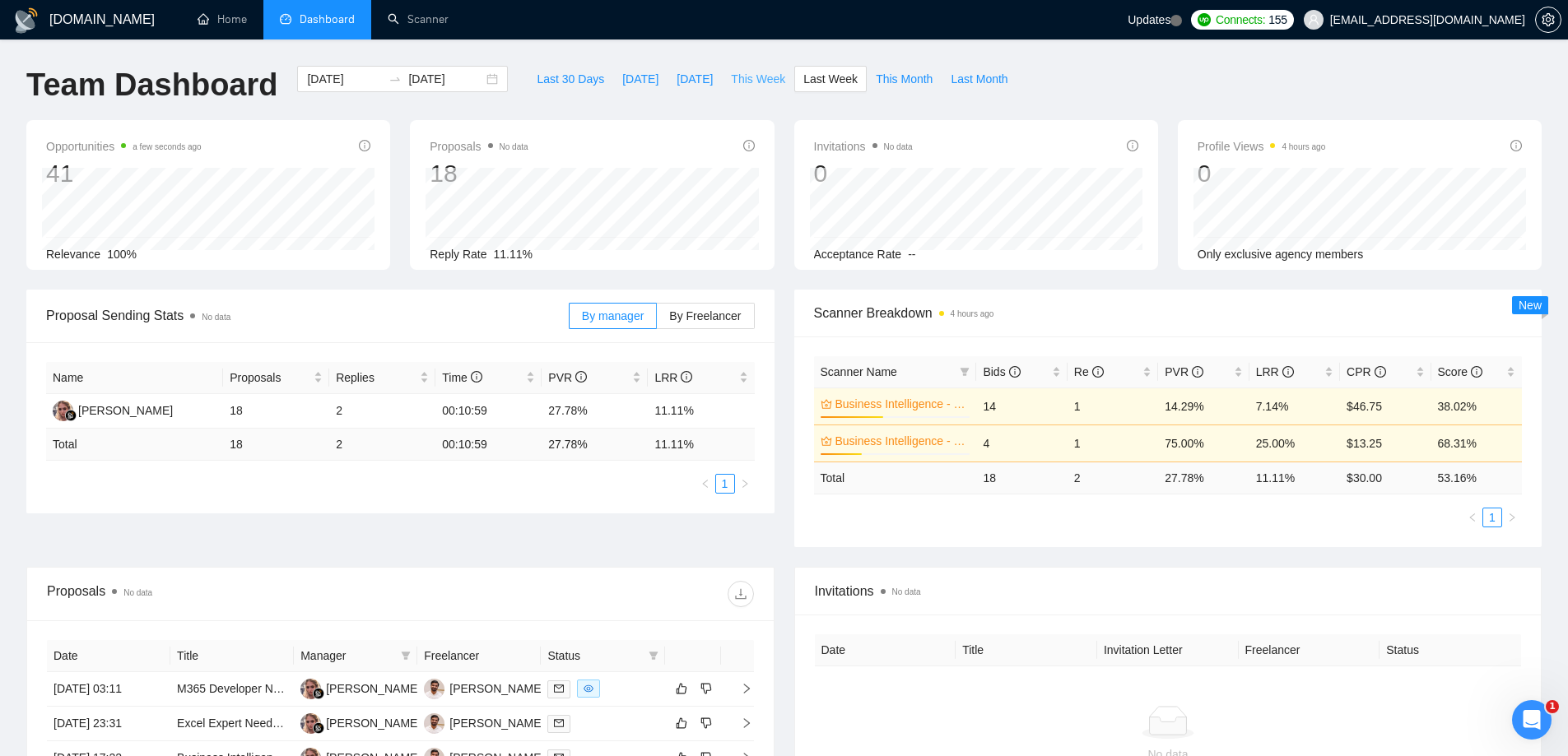
click at [733, 83] on span "This Week" at bounding box center [758, 79] width 55 height 19
type input "[DATE]"
click at [808, 88] on button "Last Week" at bounding box center [830, 78] width 72 height 26
click at [742, 70] on span "This Week" at bounding box center [758, 79] width 55 height 19
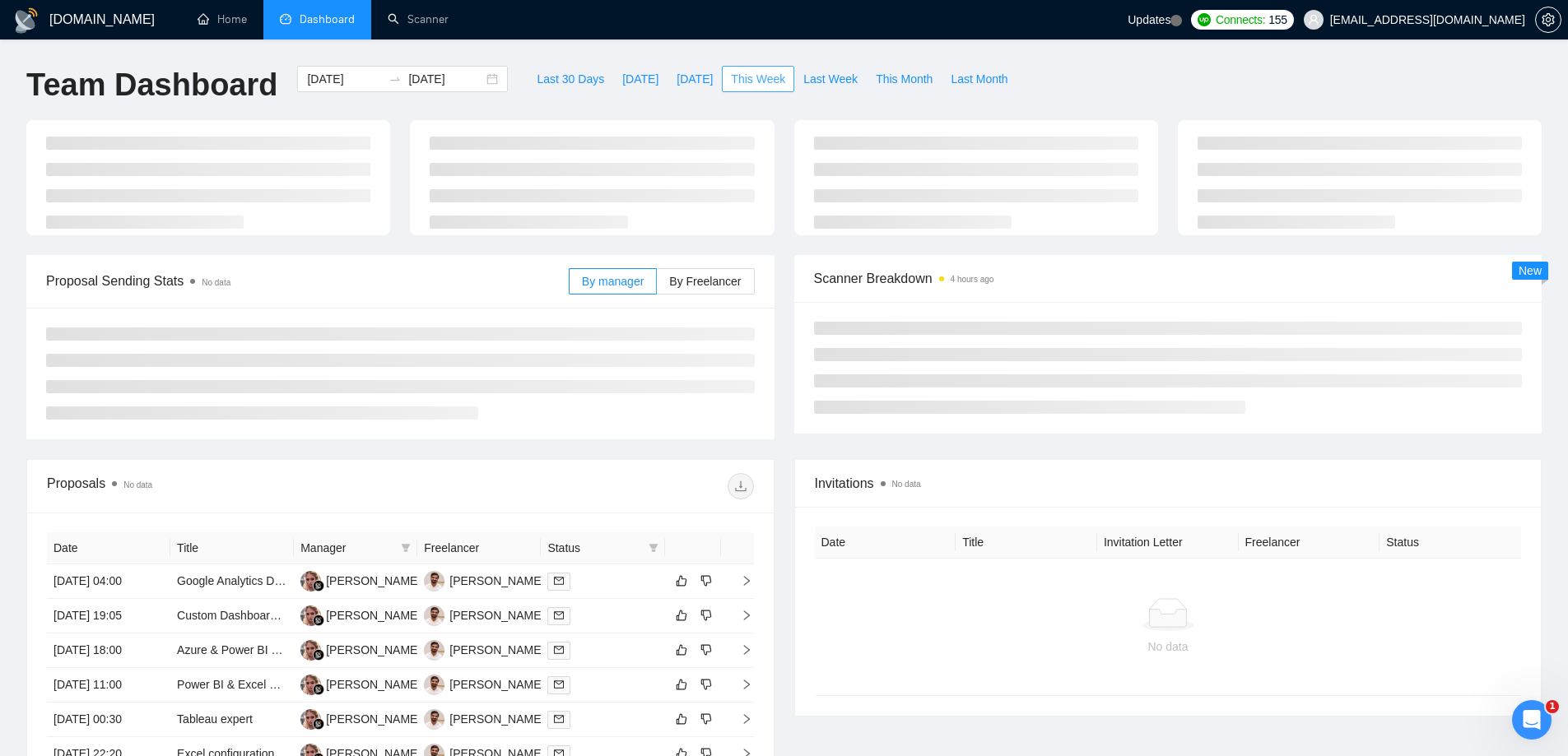
type input "2025-08-11"
type input "2025-08-17"
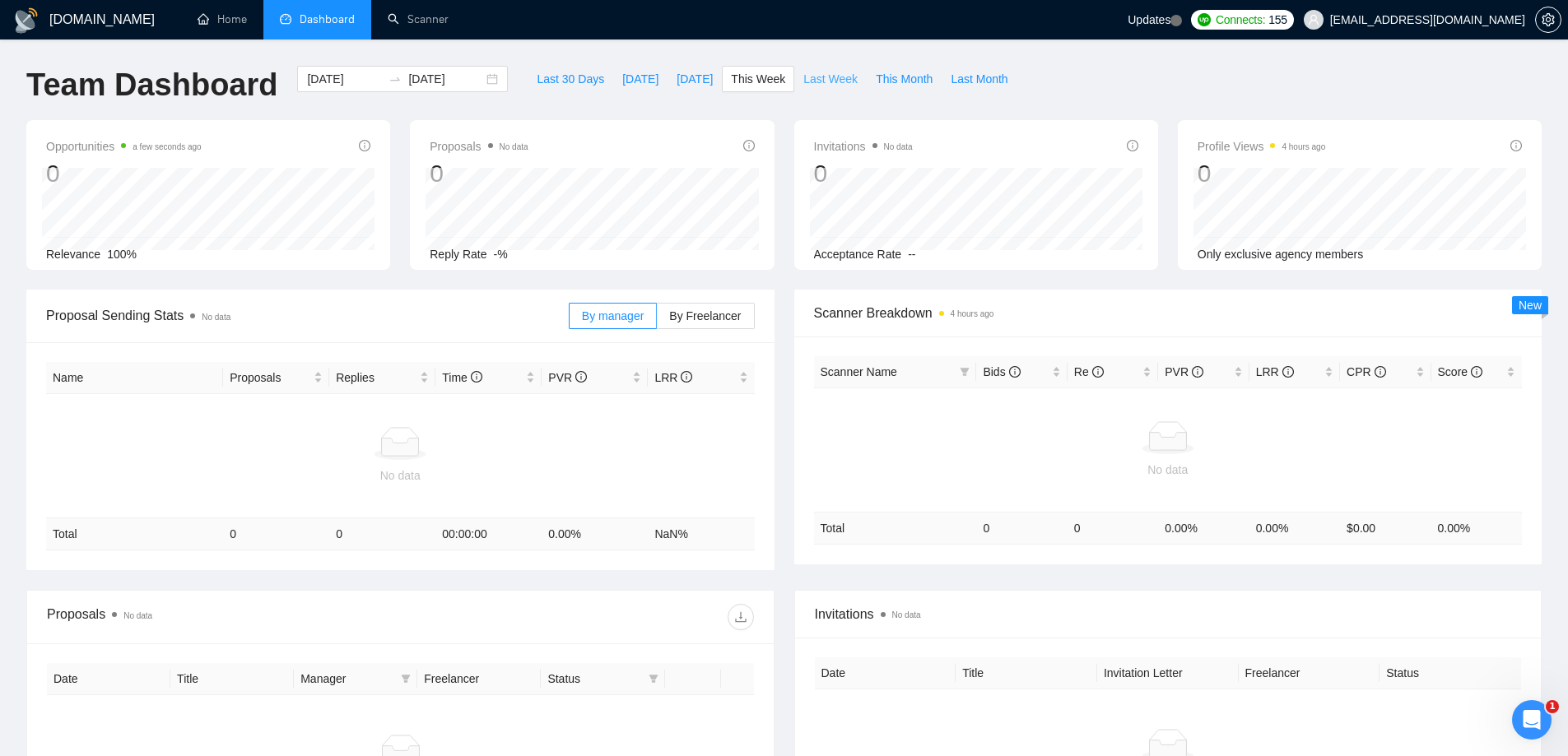
click at [813, 84] on span "Last Week" at bounding box center [830, 79] width 55 height 19
type input "2025-08-04"
type input "2025-08-10"
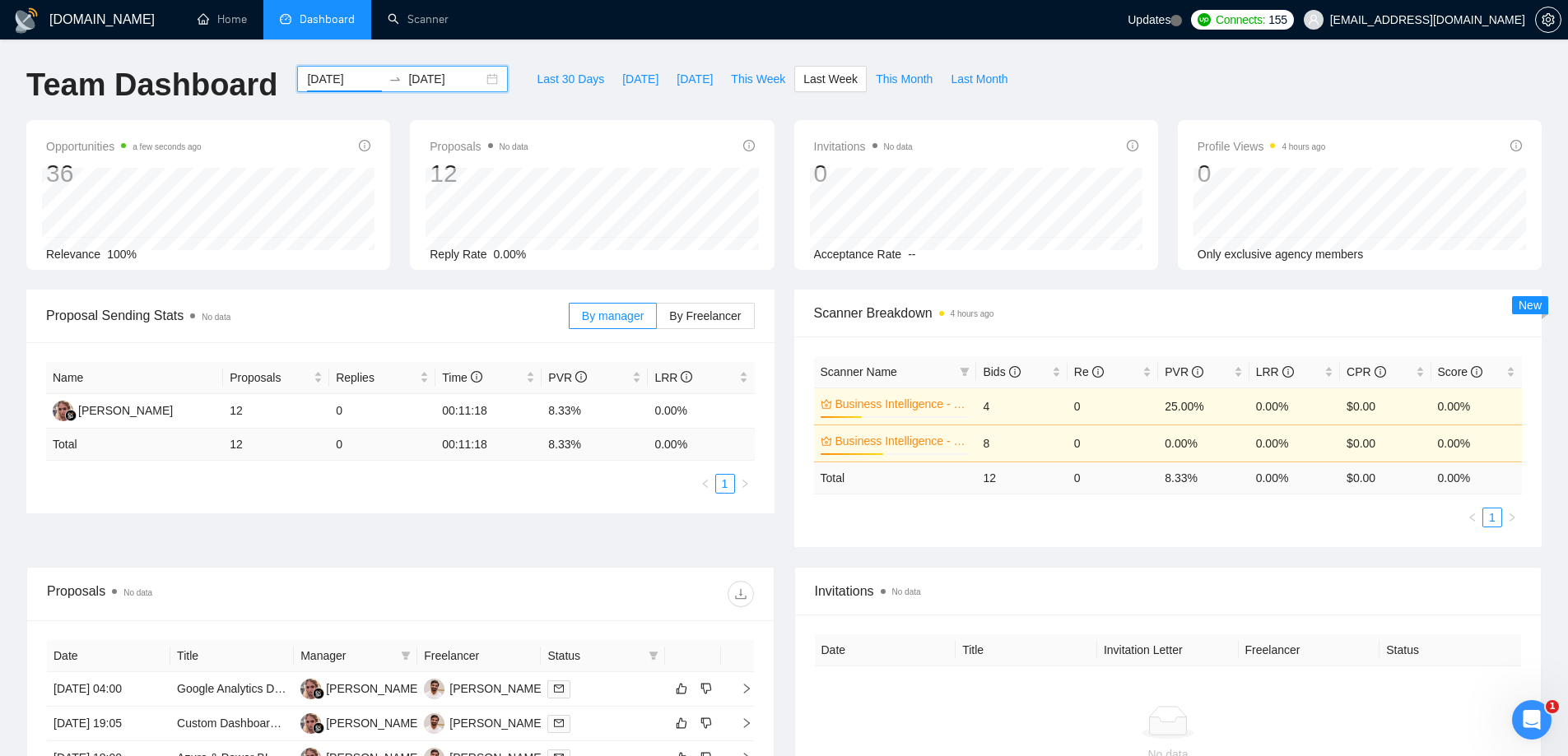
click at [325, 82] on input "2025-08-04" at bounding box center [344, 79] width 75 height 19
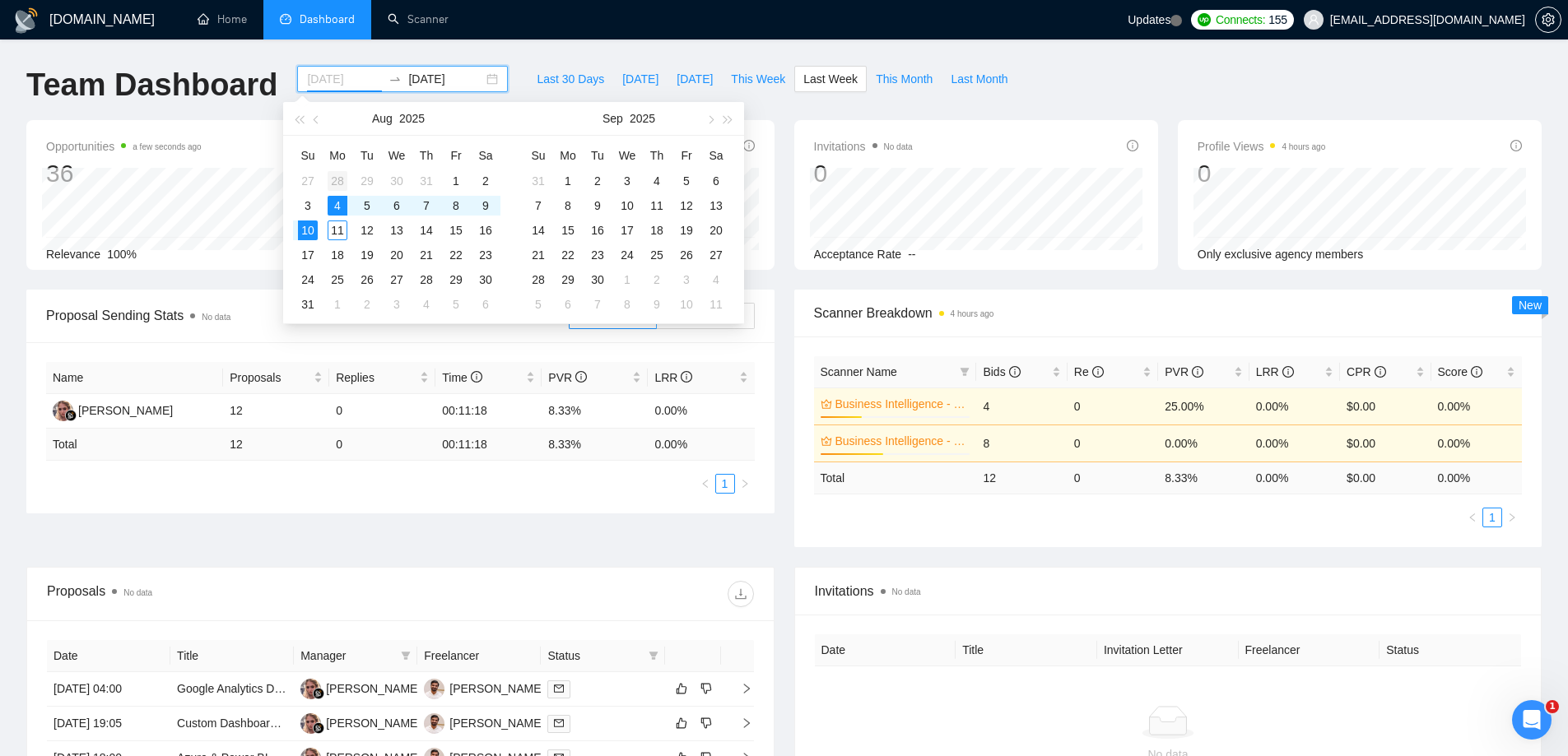
type input "[DATE]"
click at [337, 184] on div "28" at bounding box center [337, 180] width 19 height 19
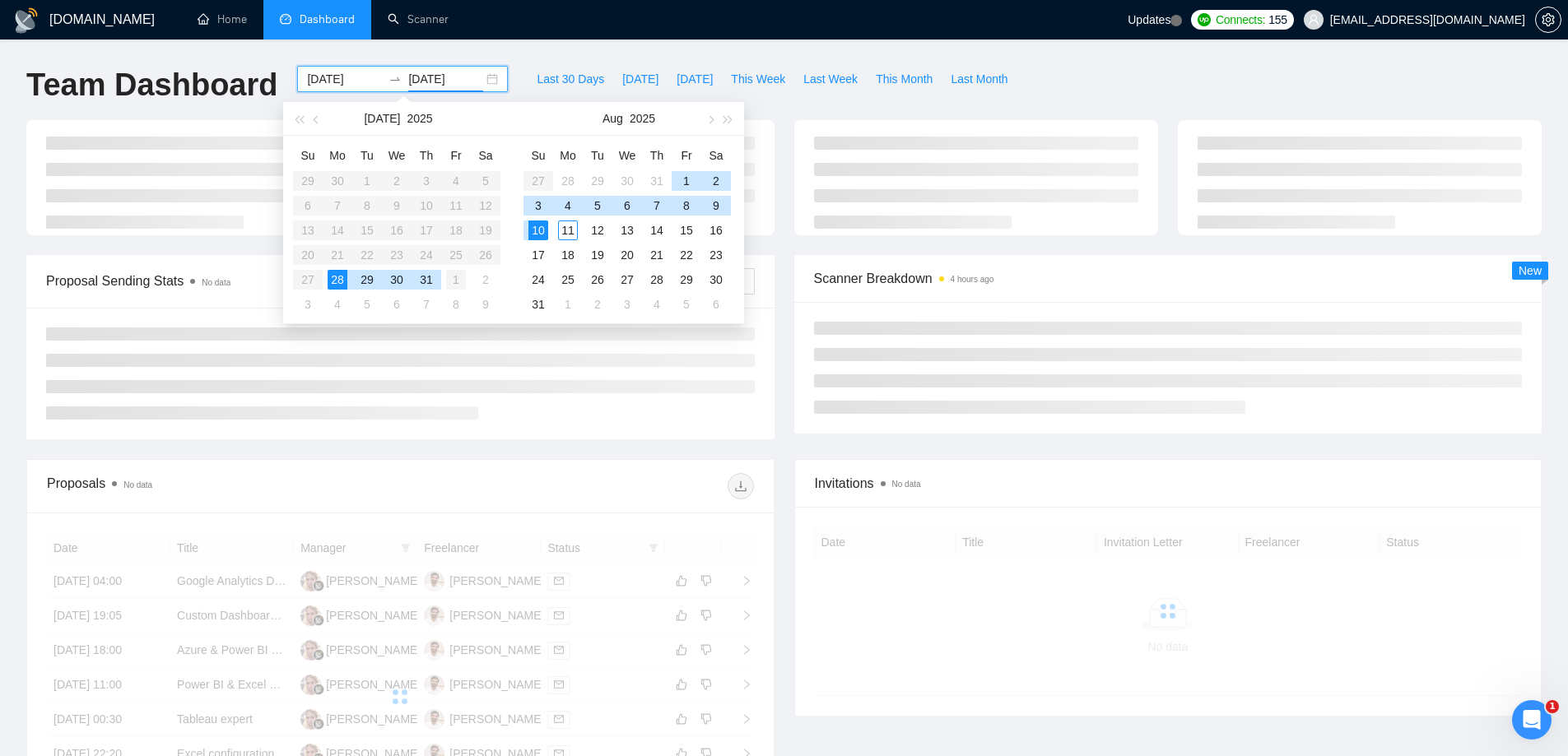
type input "2025-08-01"
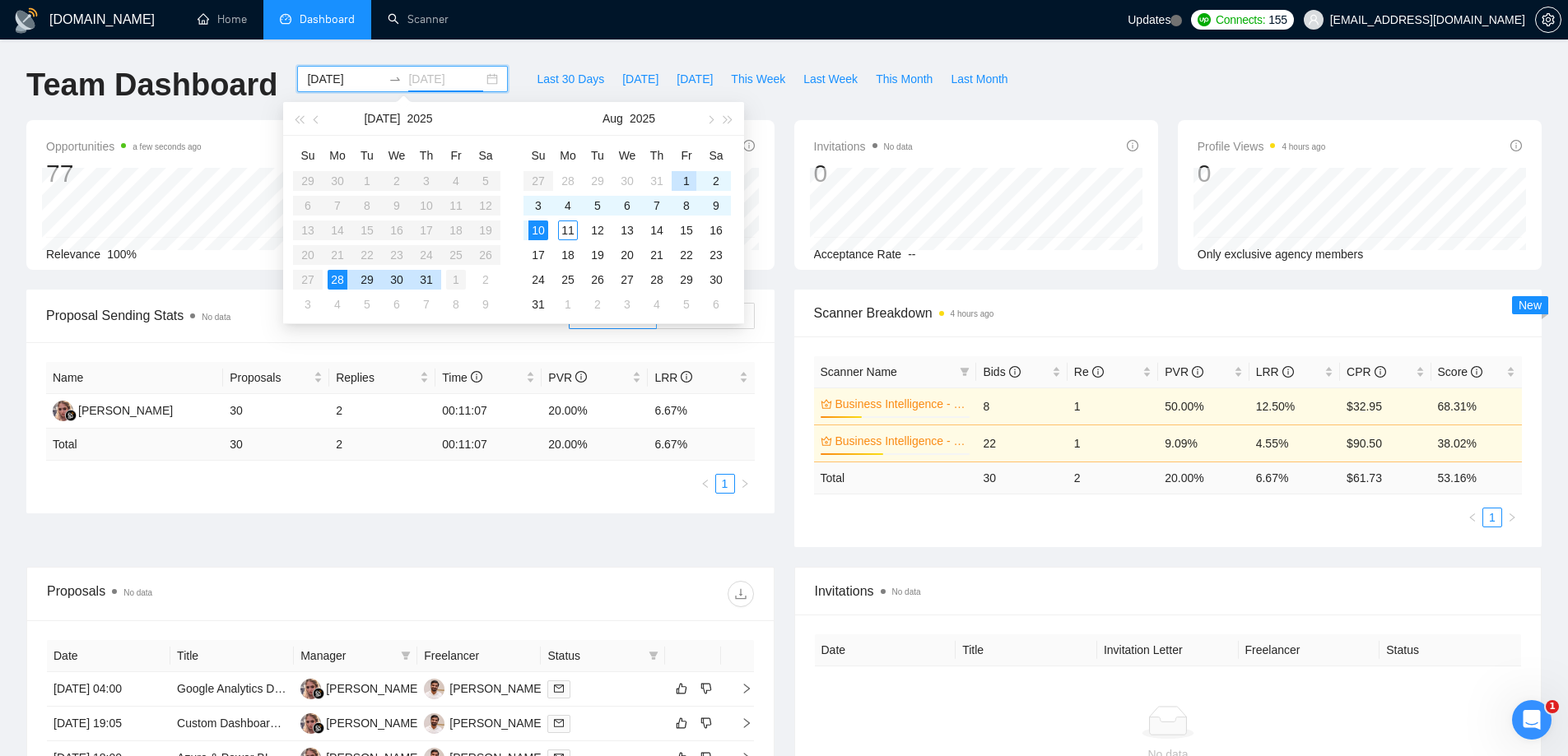
click at [450, 283] on div "1" at bounding box center [456, 280] width 19 height 19
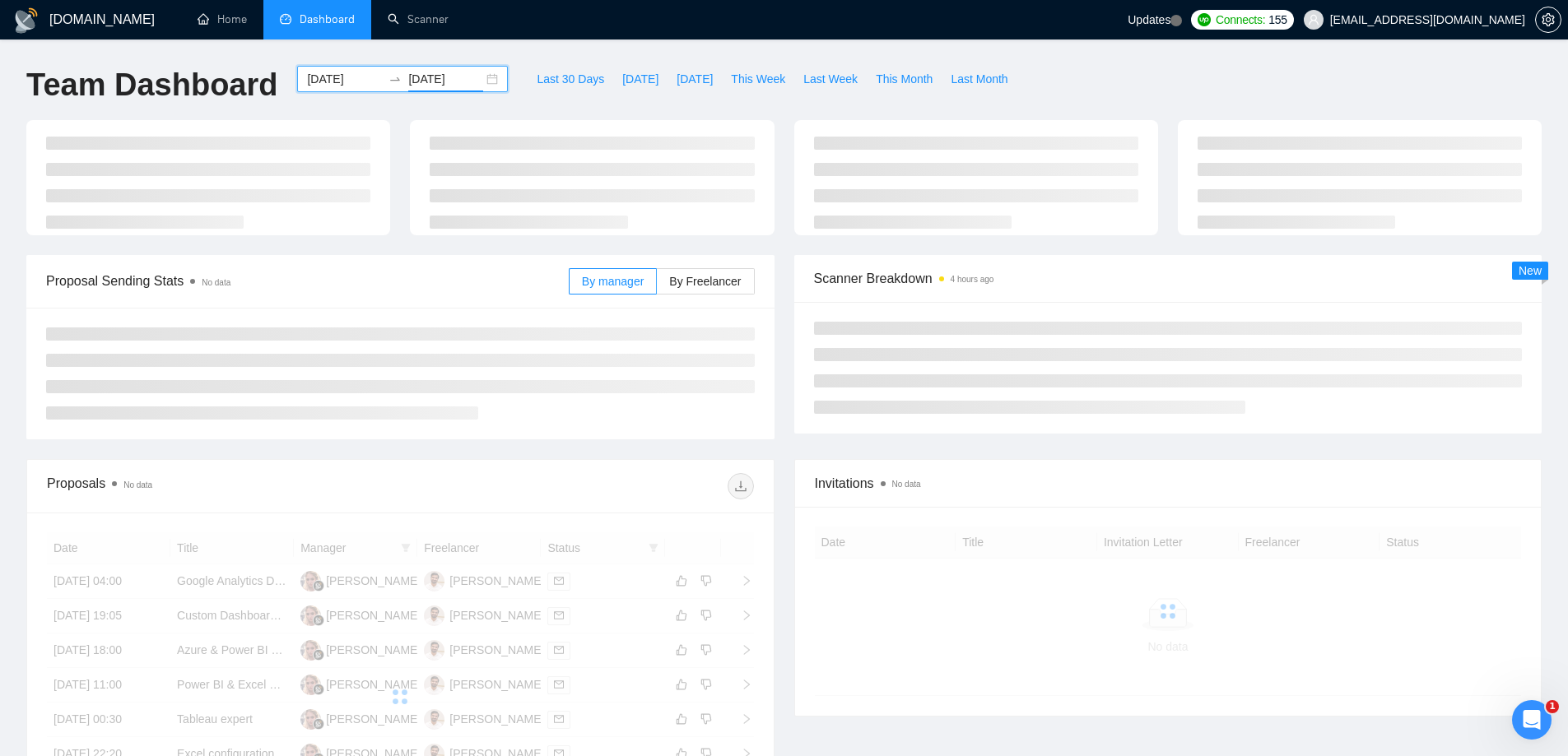
click at [1046, 88] on div "Team Dashboard 2025-07-28 2025-08-01 Last 30 Days Today Yesterday This Week Las…" at bounding box center [784, 93] width 1535 height 55
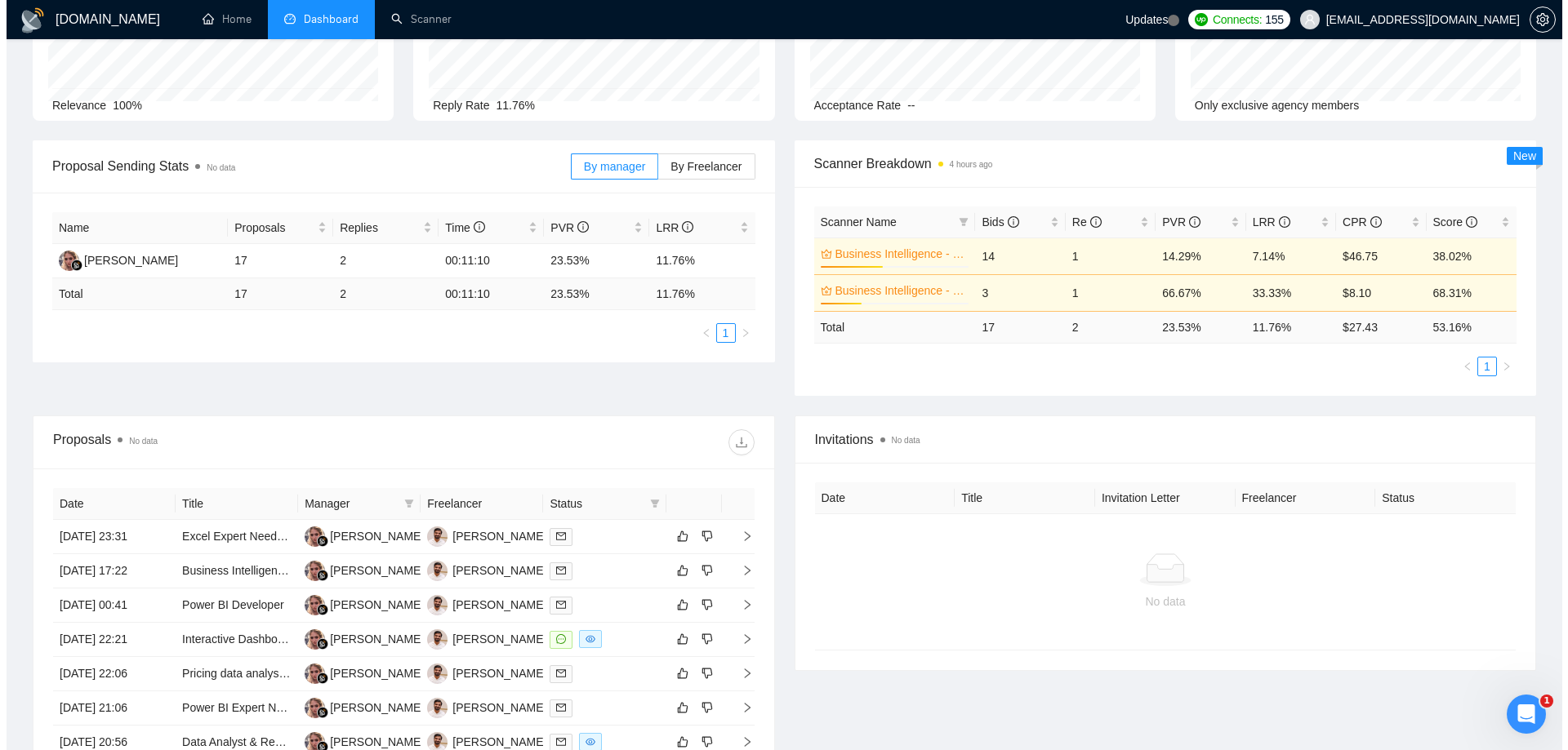
scroll to position [408, 0]
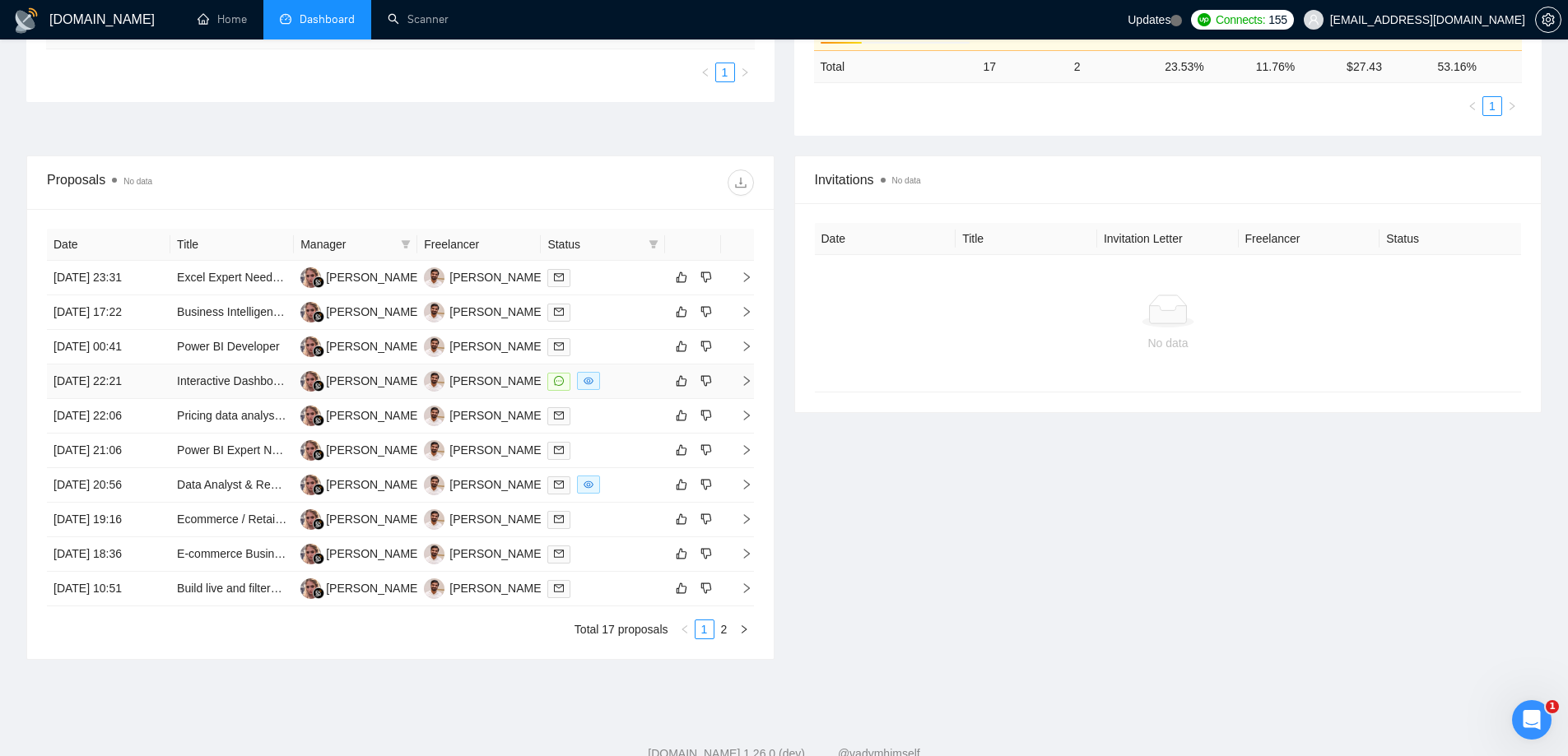
click at [92, 377] on td "30 Jul, 2025 22:21" at bounding box center [109, 381] width 124 height 35
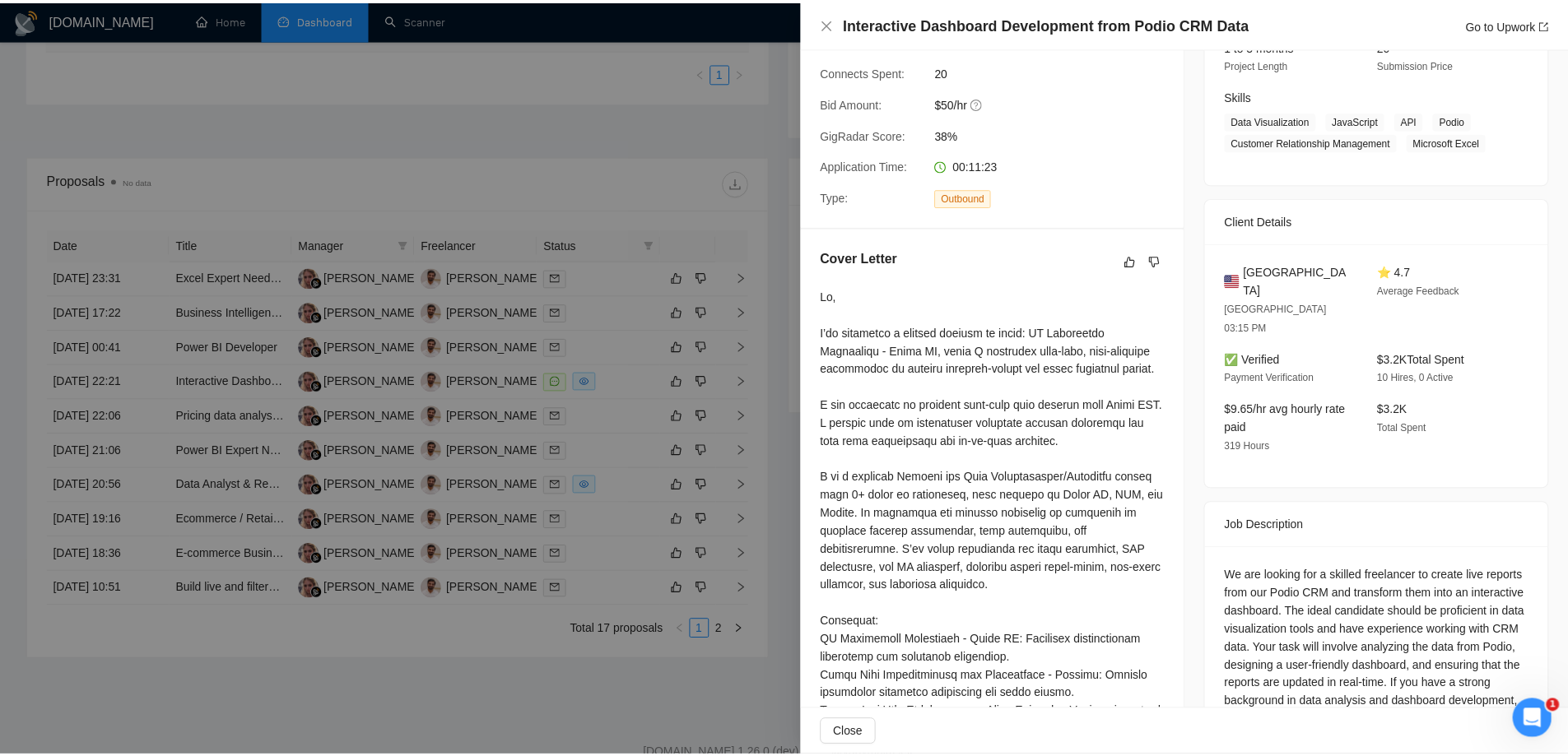
scroll to position [213, 0]
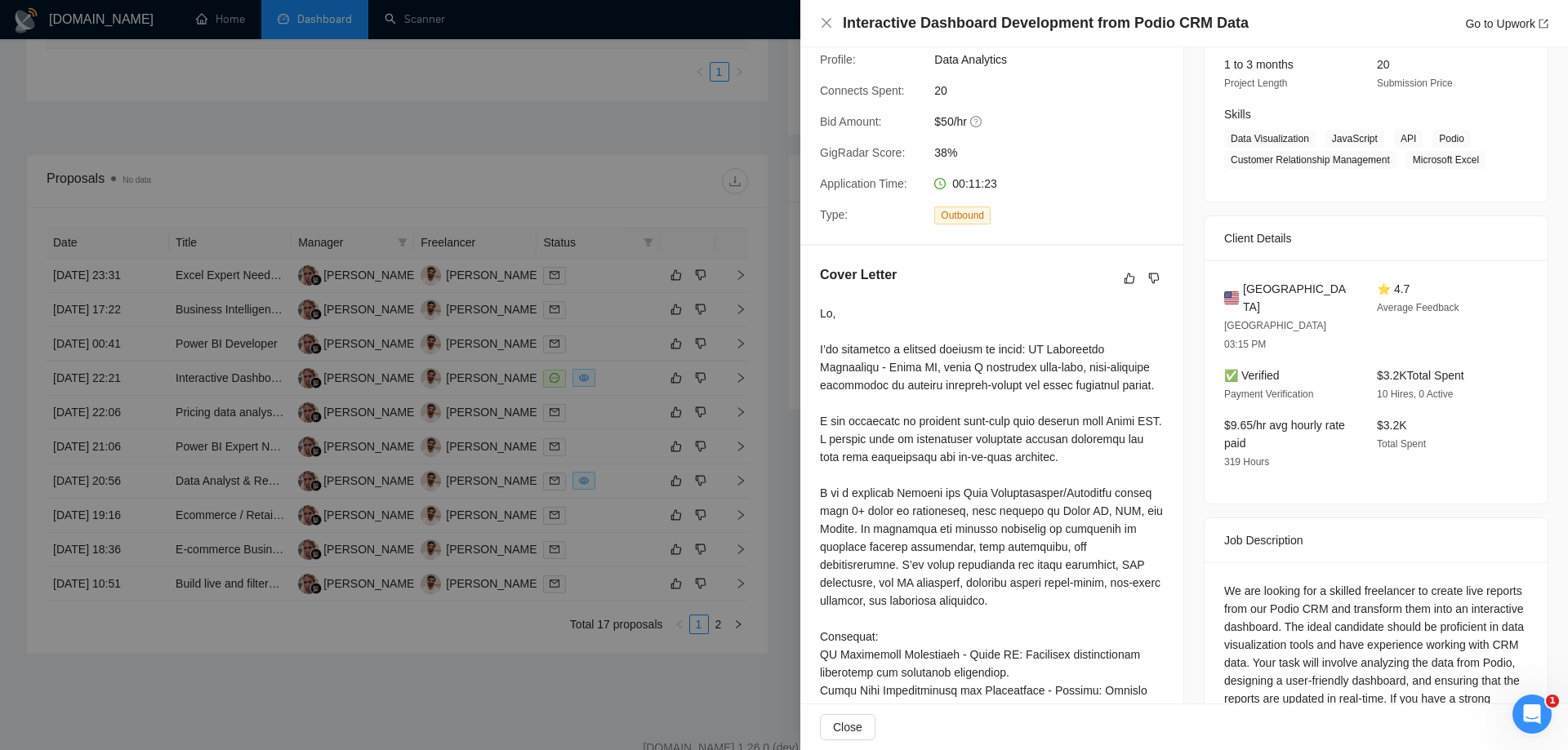
click at [570, 56] on div at bounding box center [784, 375] width 1568 height 750
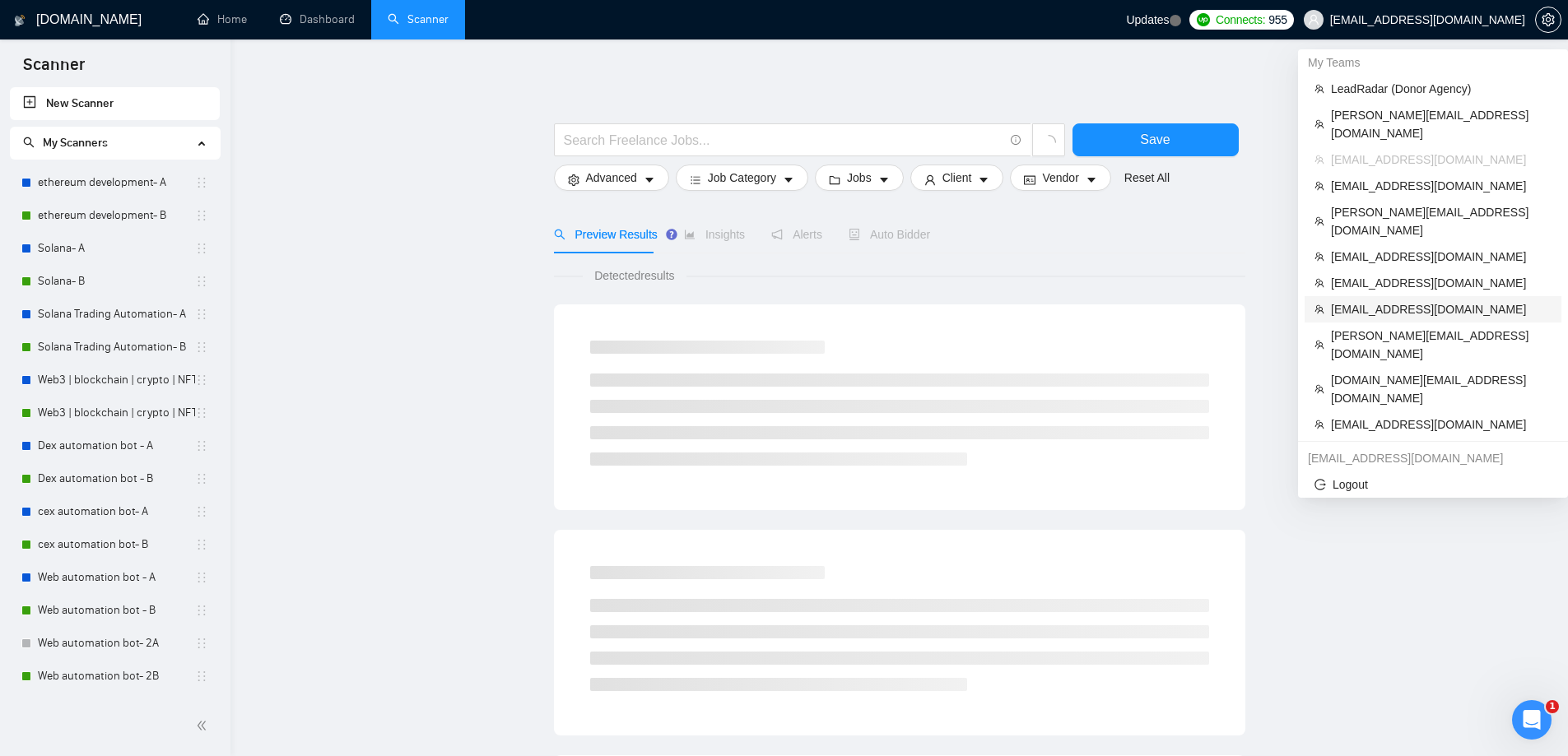
click at [1356, 301] on span "[EMAIL_ADDRESS][DOMAIN_NAME]" at bounding box center [1442, 310] width 221 height 19
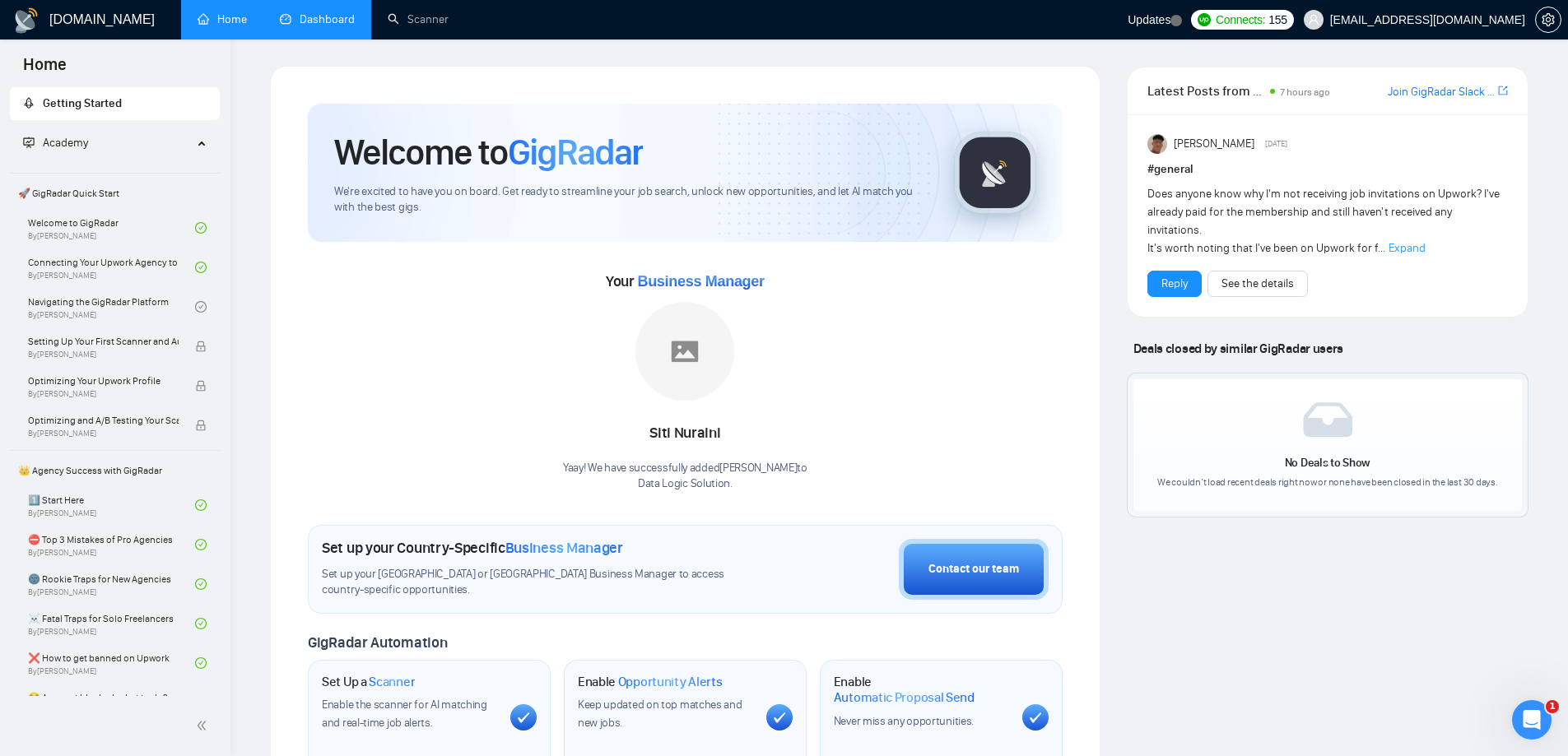
click at [328, 24] on link "Dashboard" at bounding box center [317, 19] width 75 height 14
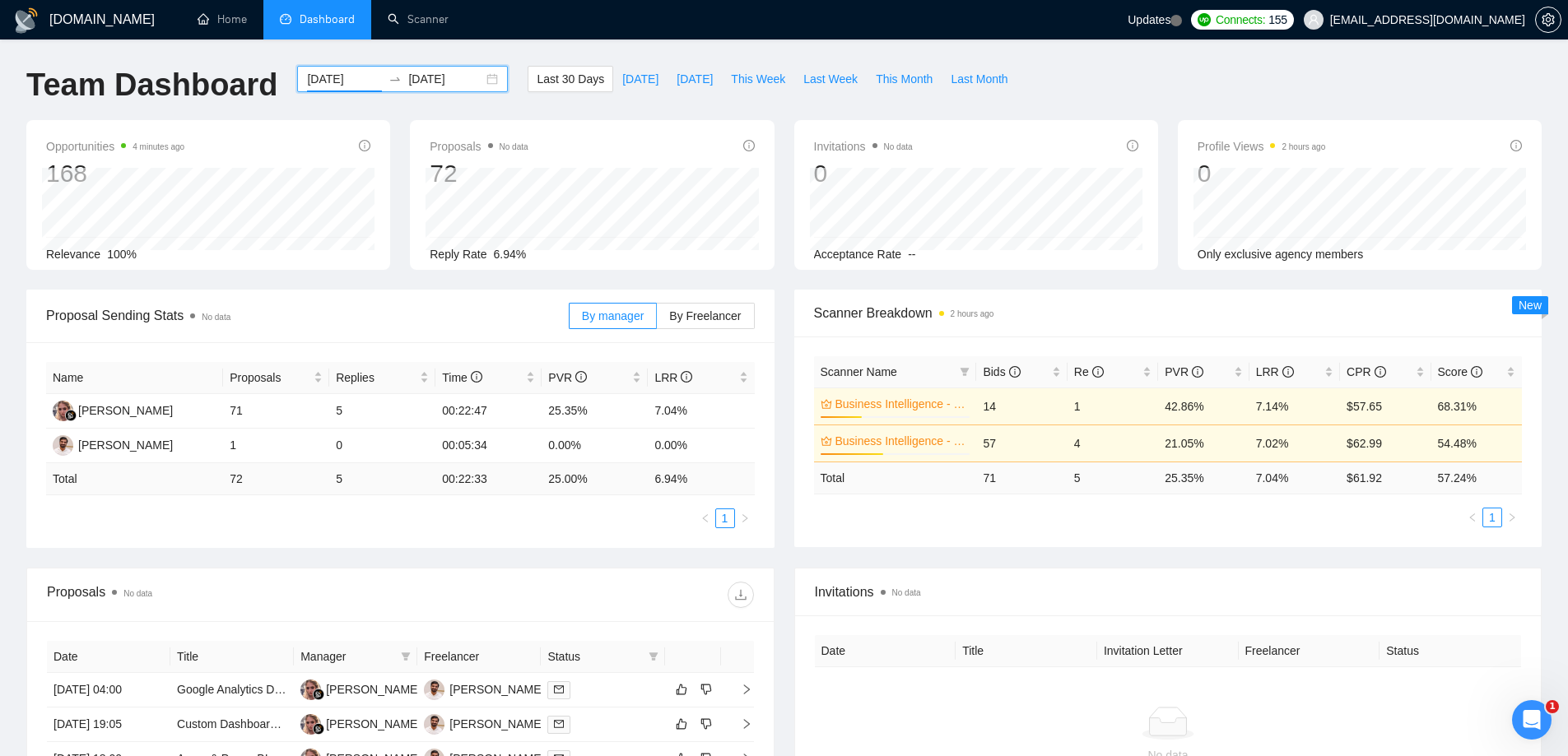
click at [345, 79] on input "2025-07-12" at bounding box center [344, 79] width 75 height 19
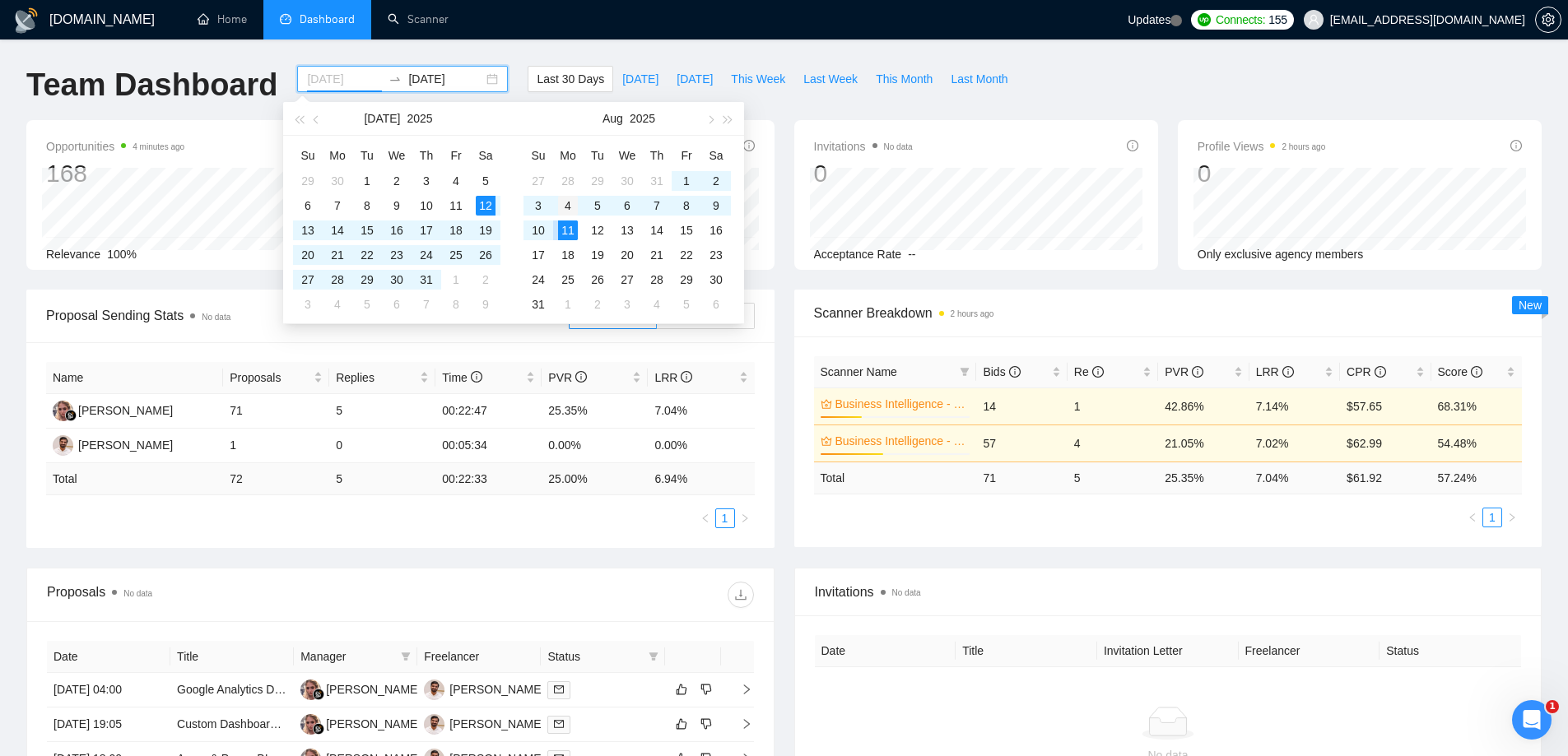
type input "2025-08-04"
click at [570, 200] on div "4" at bounding box center [568, 205] width 19 height 19
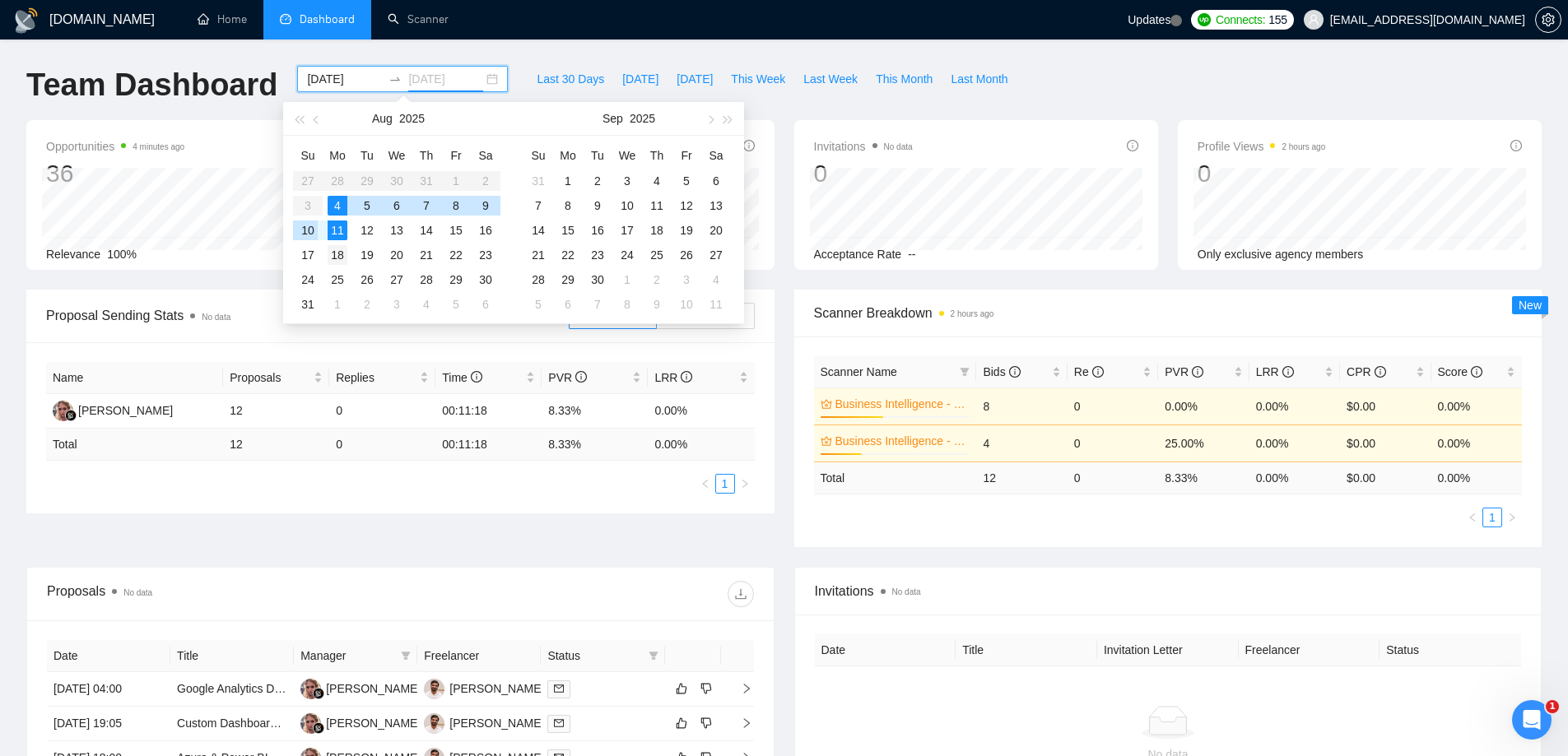
drag, startPoint x: 310, startPoint y: 229, endPoint x: 342, endPoint y: 245, distance: 35.8
click at [310, 229] on div "10" at bounding box center [307, 230] width 19 height 19
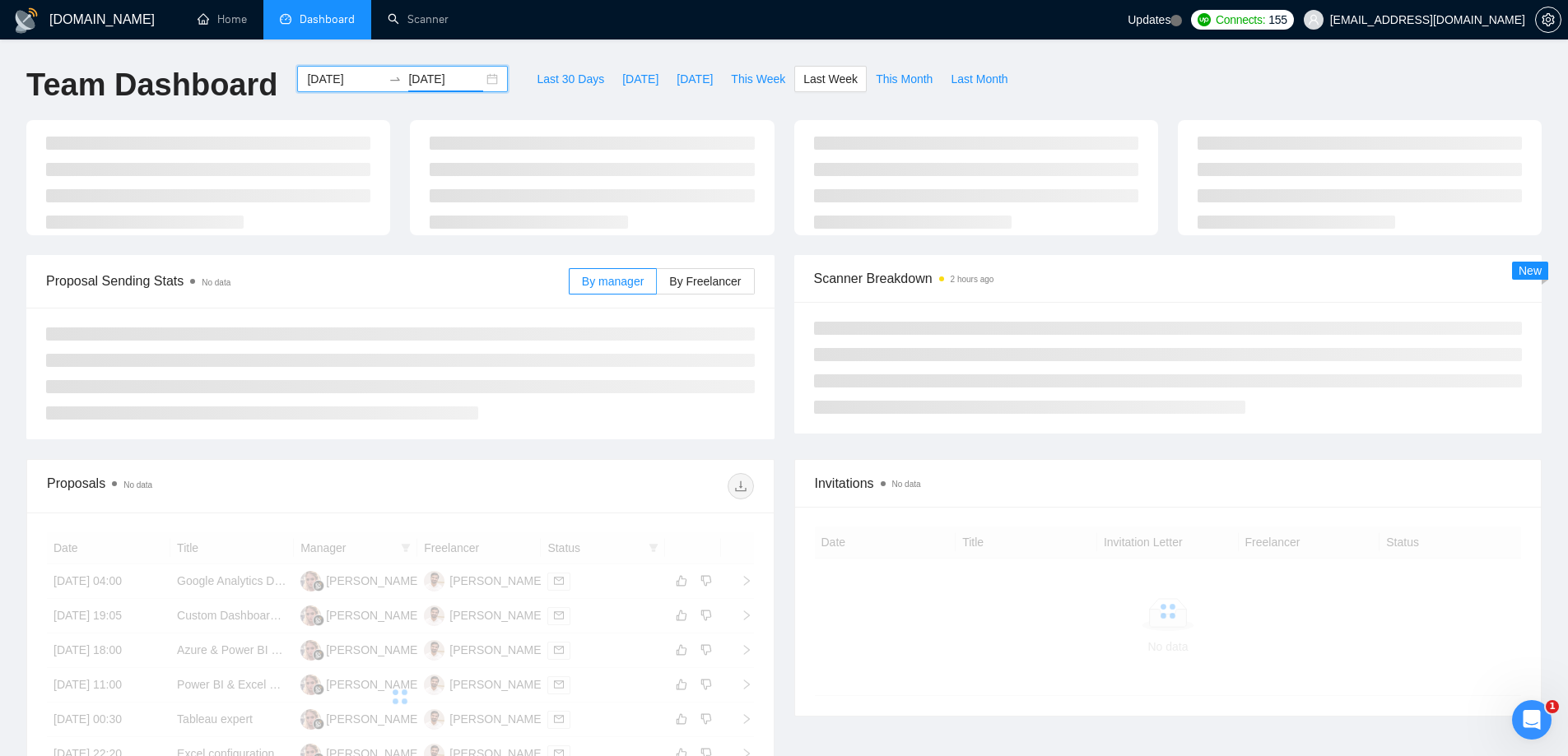
type input "2025-08-10"
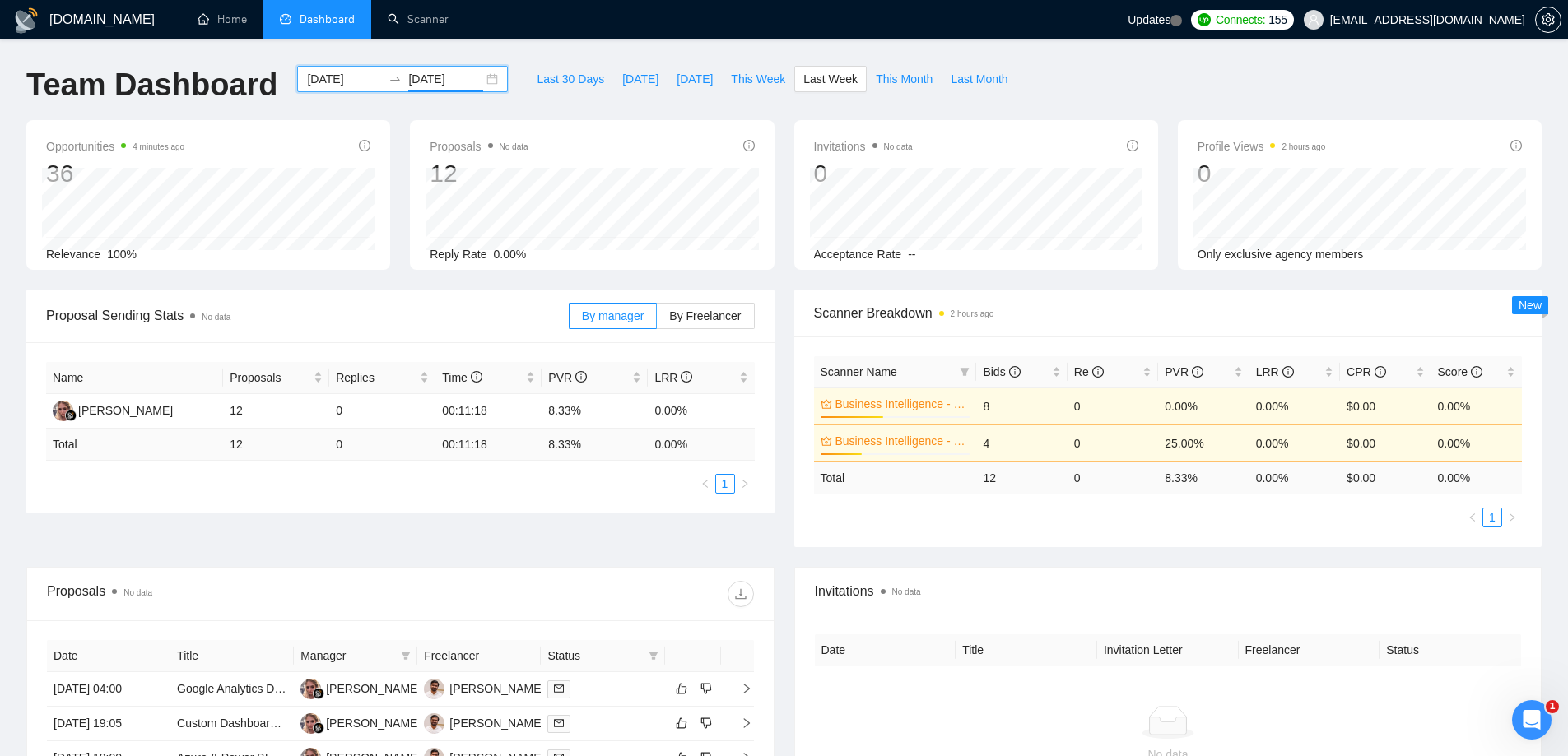
click at [630, 55] on div "GigRadar.io Home Dashboard Scanner Updates Connects: 155 zeshan.ather@datalogic…" at bounding box center [784, 609] width 1568 height 1218
click at [328, 77] on input "2025-08-04" at bounding box center [344, 79] width 75 height 19
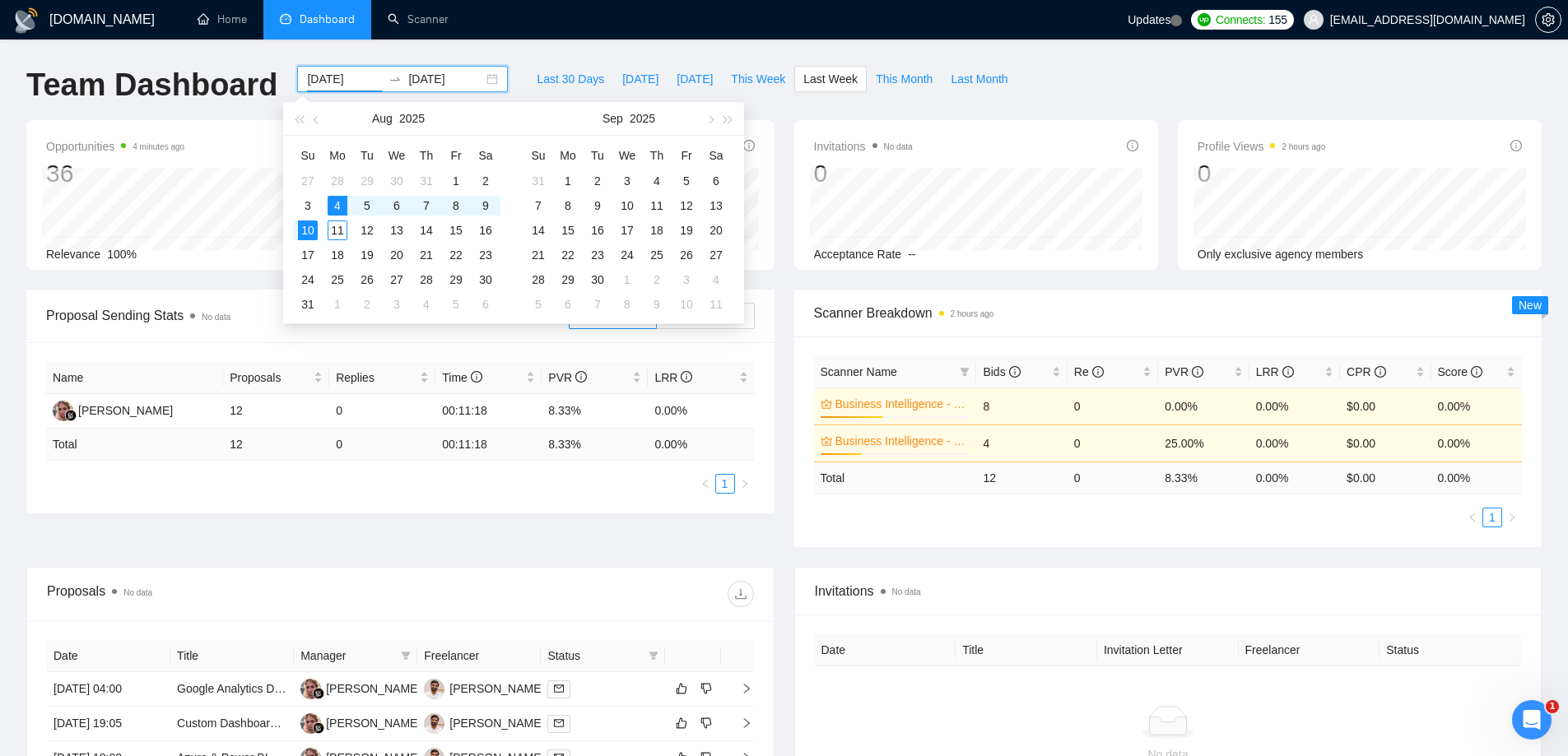
click at [648, 53] on div "GigRadar.io Home Dashboard Scanner Updates Connects: 155 zeshan.ather@datalogic…" at bounding box center [784, 609] width 1568 height 1218
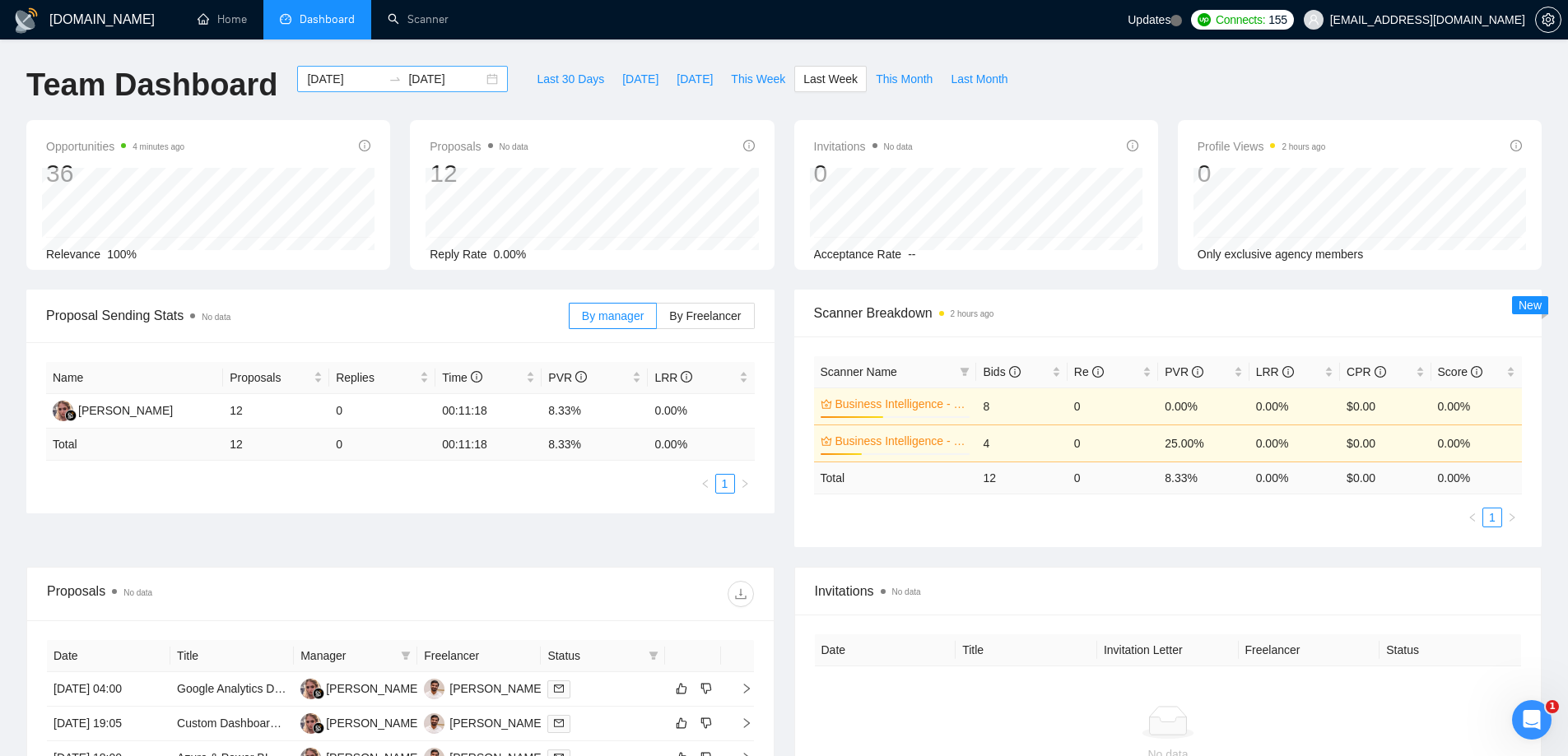
click at [346, 78] on input "2025-08-04" at bounding box center [344, 79] width 75 height 19
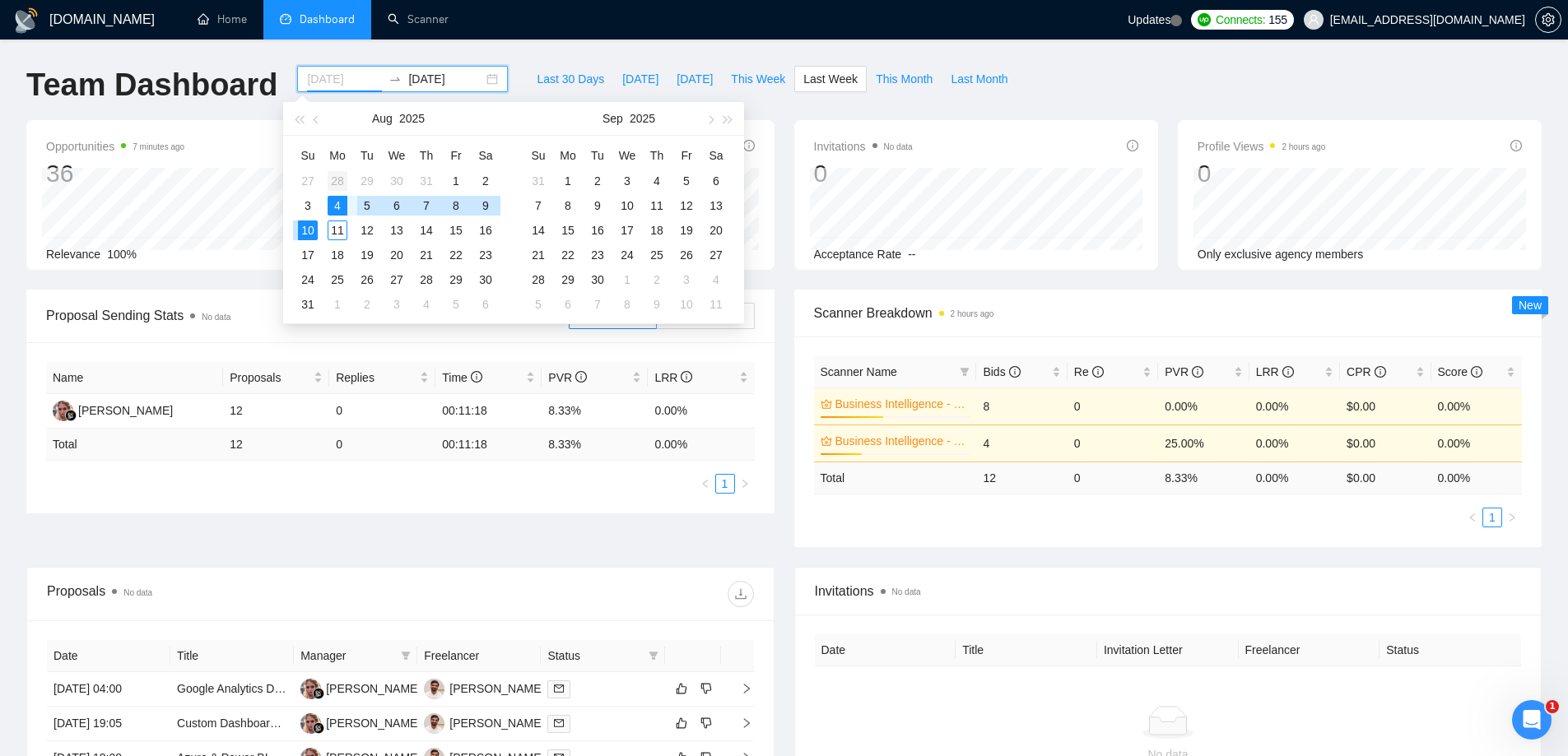
type input "[DATE]"
click at [344, 179] on div "28" at bounding box center [337, 180] width 19 height 19
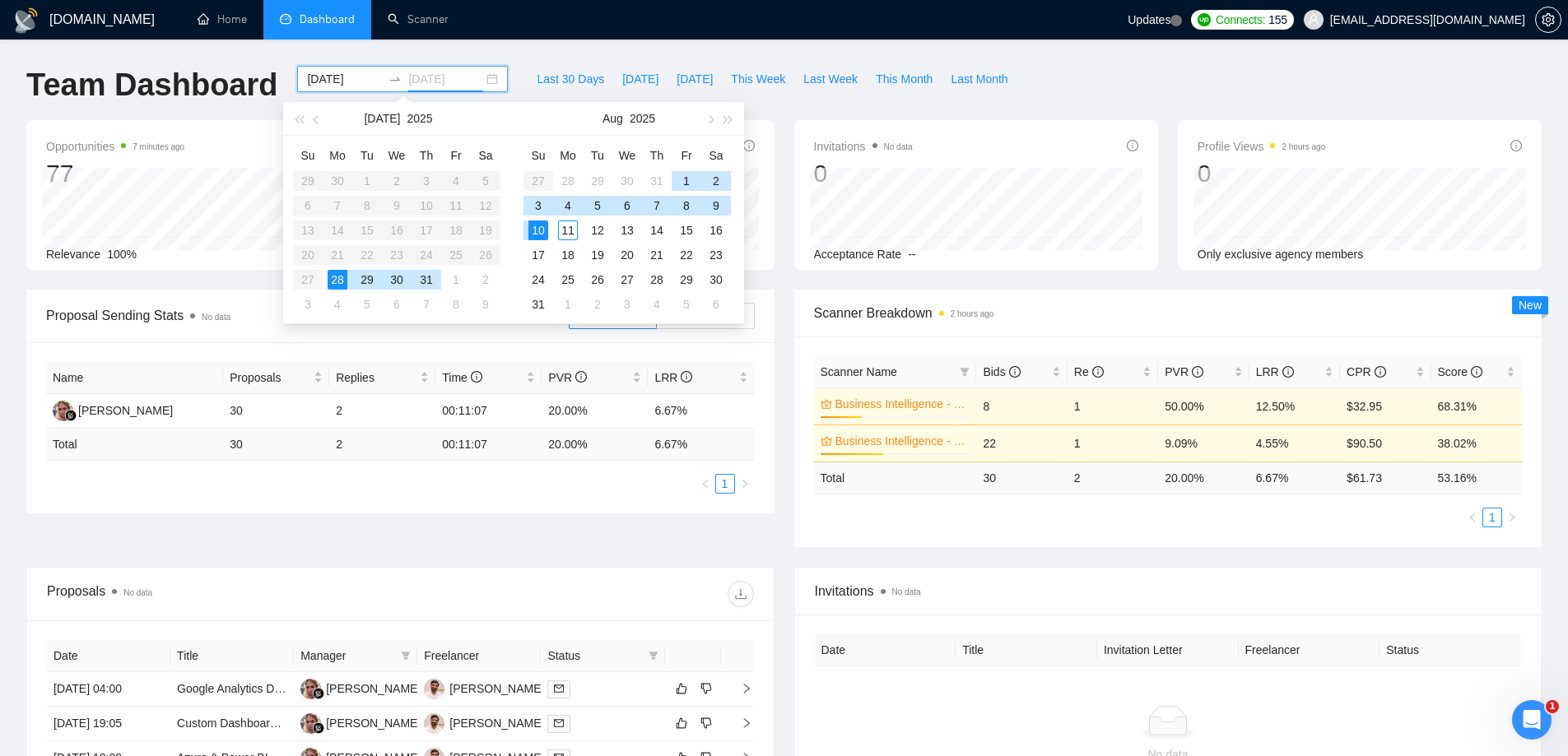
type input "2025-08-10"
click at [574, 41] on div "GigRadar.io Home Dashboard Scanner Updates Connects: 155 zeshan.ather@datalogic…" at bounding box center [784, 609] width 1568 height 1218
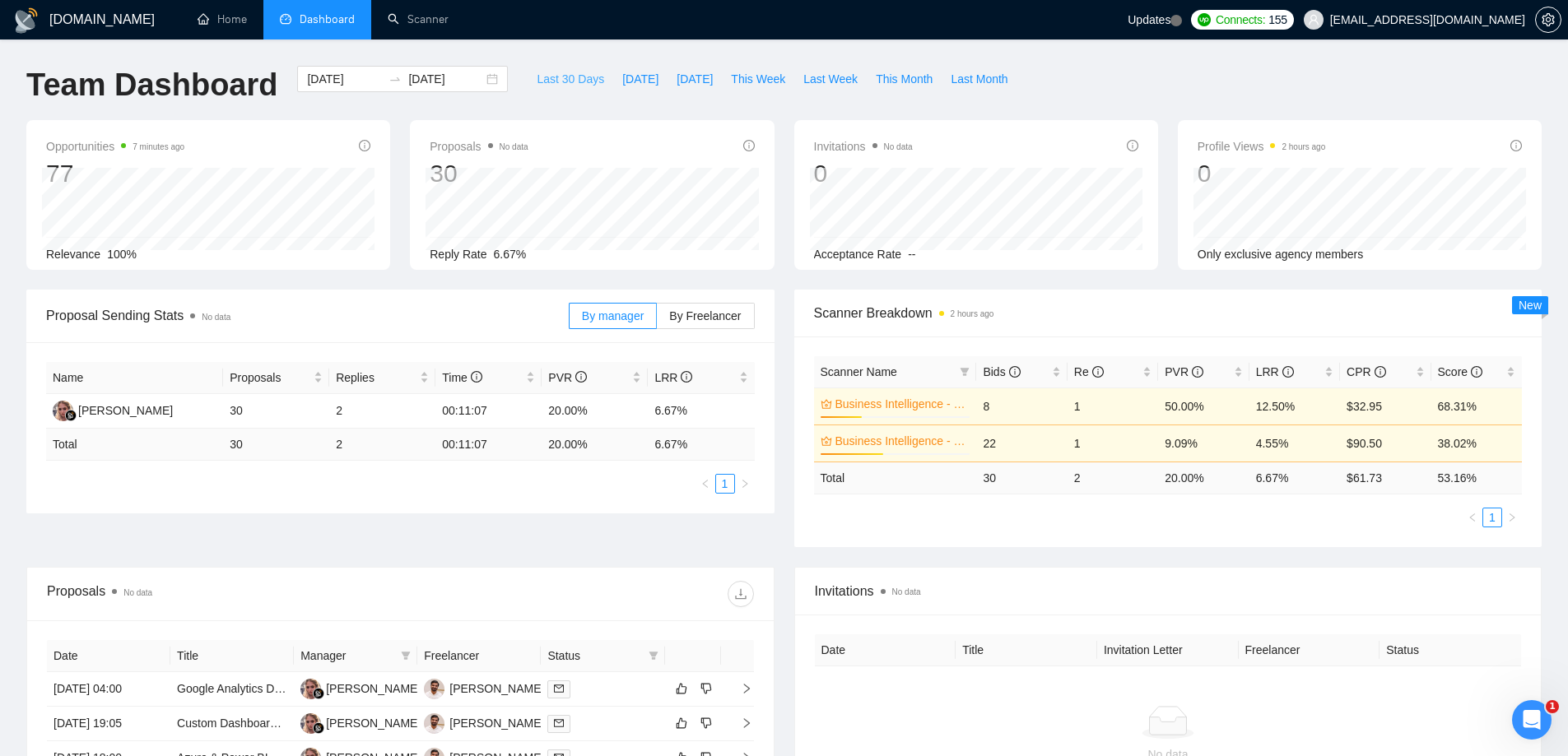
click at [557, 81] on span "Last 30 Days" at bounding box center [570, 79] width 67 height 19
type input "2025-07-12"
type input "2025-08-11"
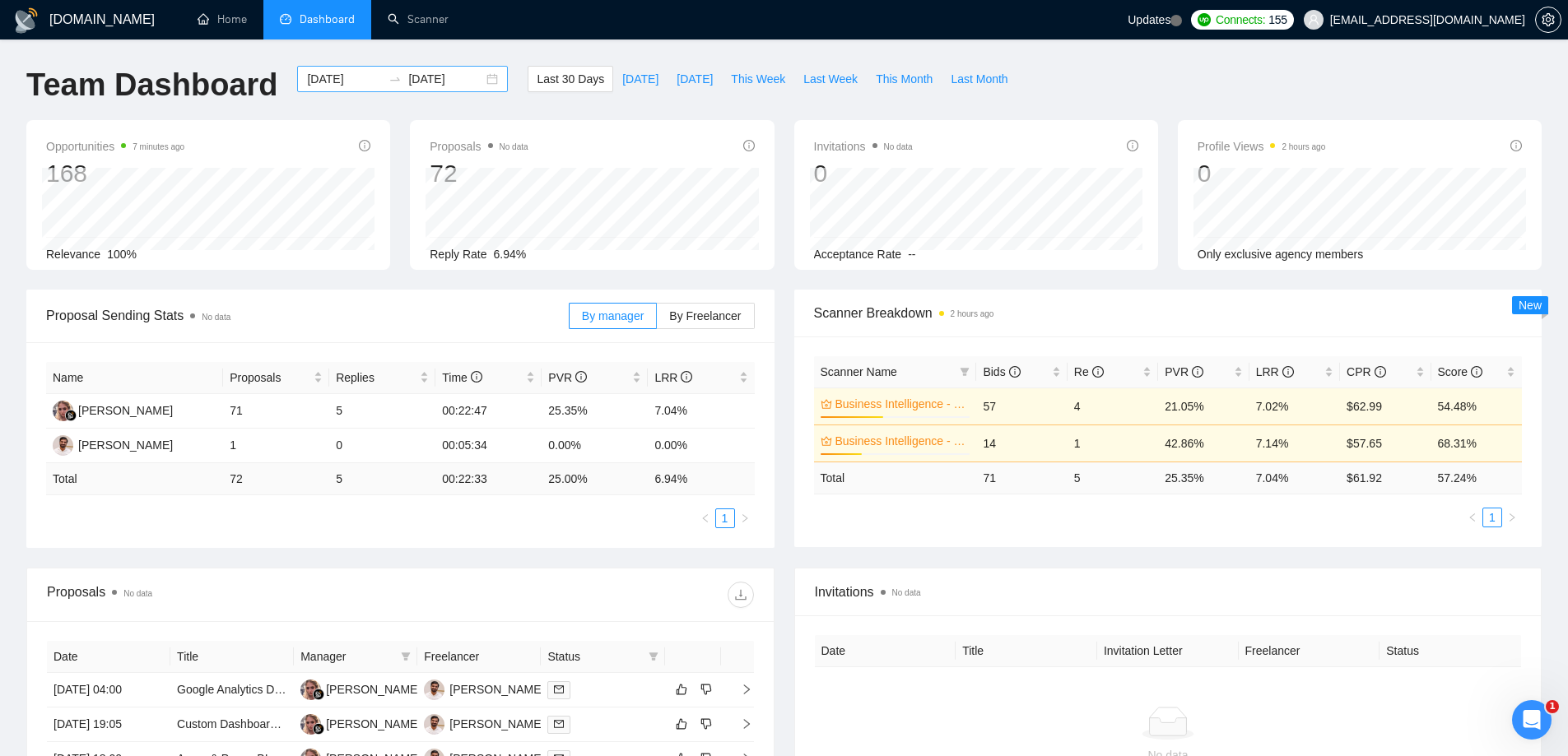
click at [392, 90] on div "2025-07-12 2025-08-11" at bounding box center [403, 78] width 211 height 26
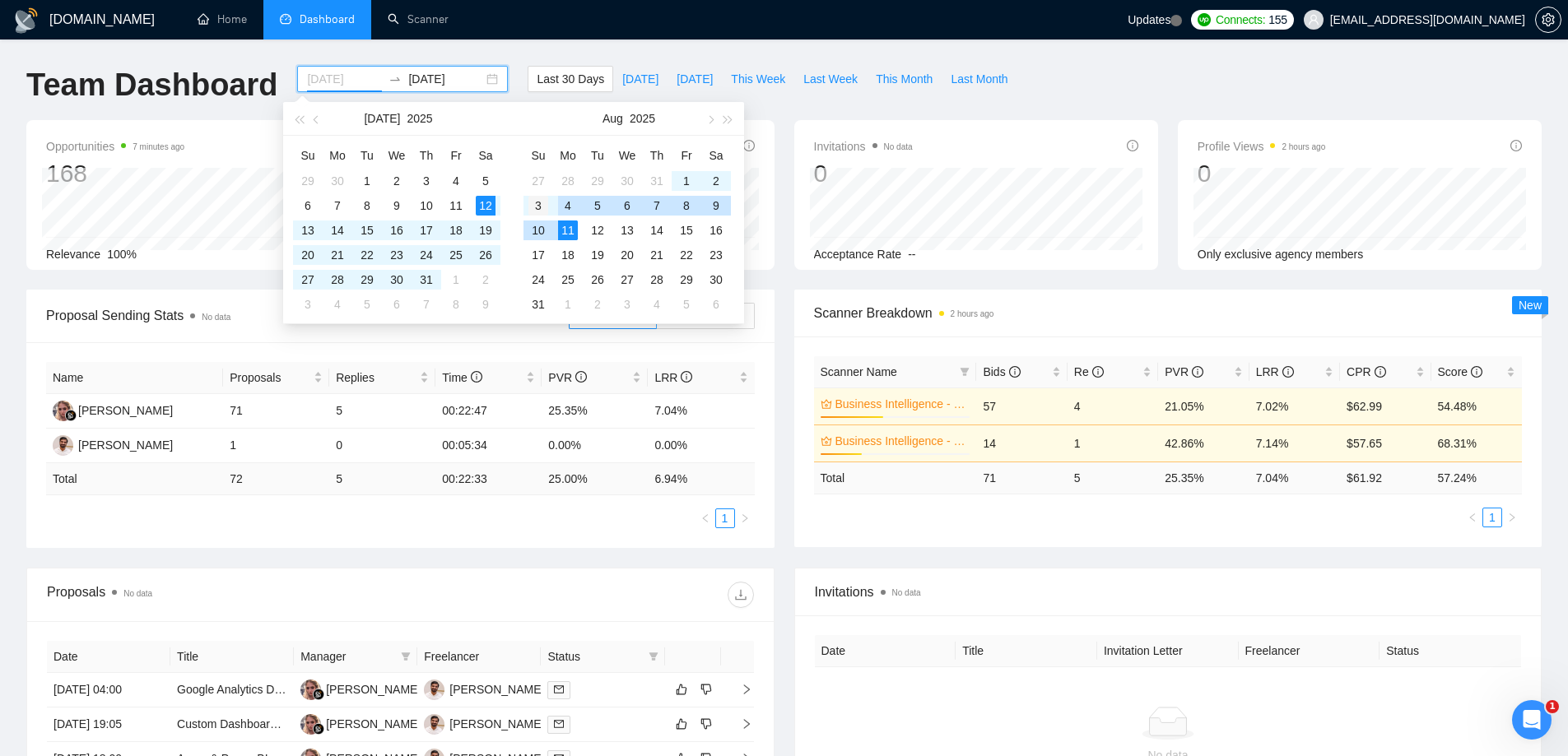
type input "[DATE]"
click at [540, 204] on div "3" at bounding box center [538, 205] width 19 height 19
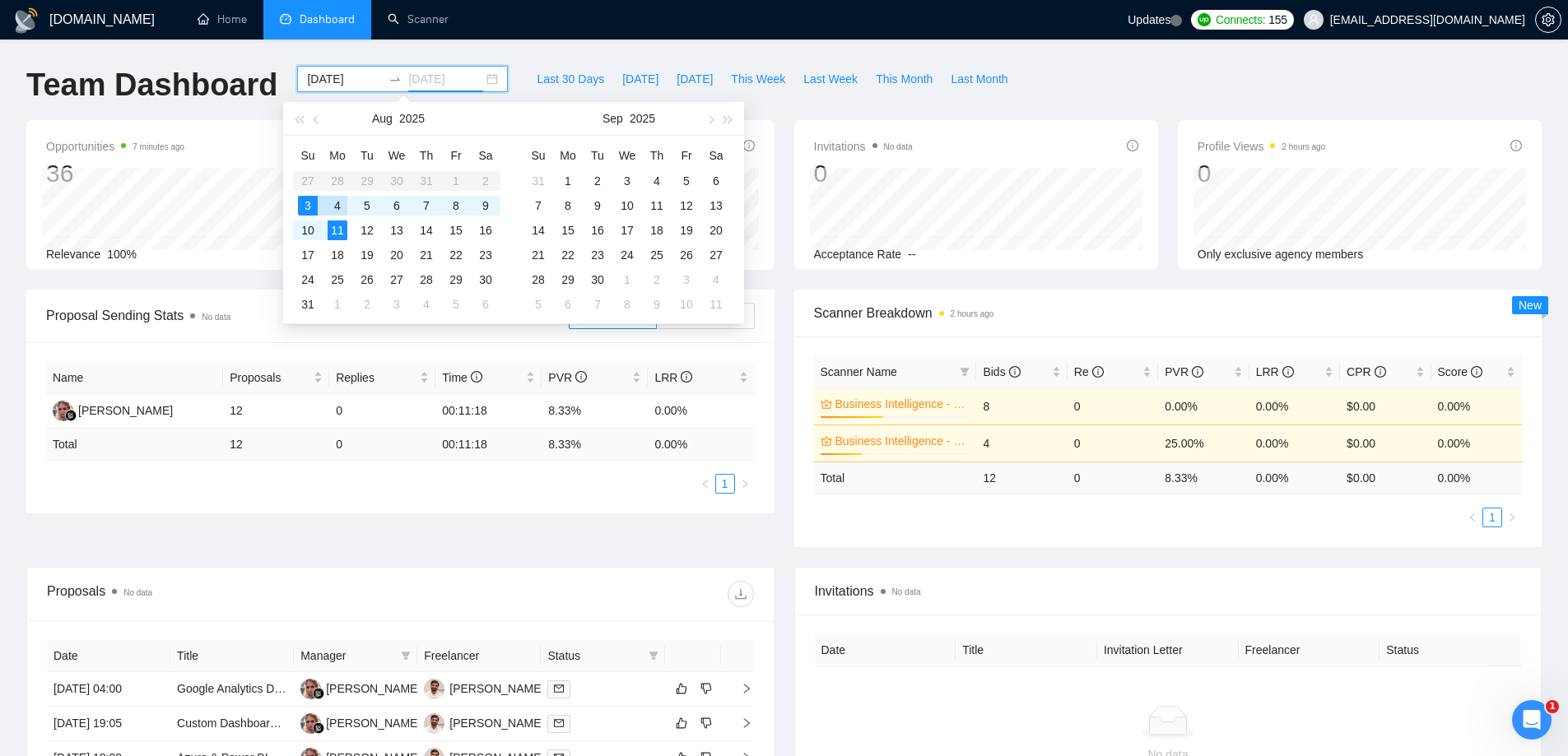
type input "[DATE]"
click at [312, 207] on div "3" at bounding box center [307, 205] width 19 height 19
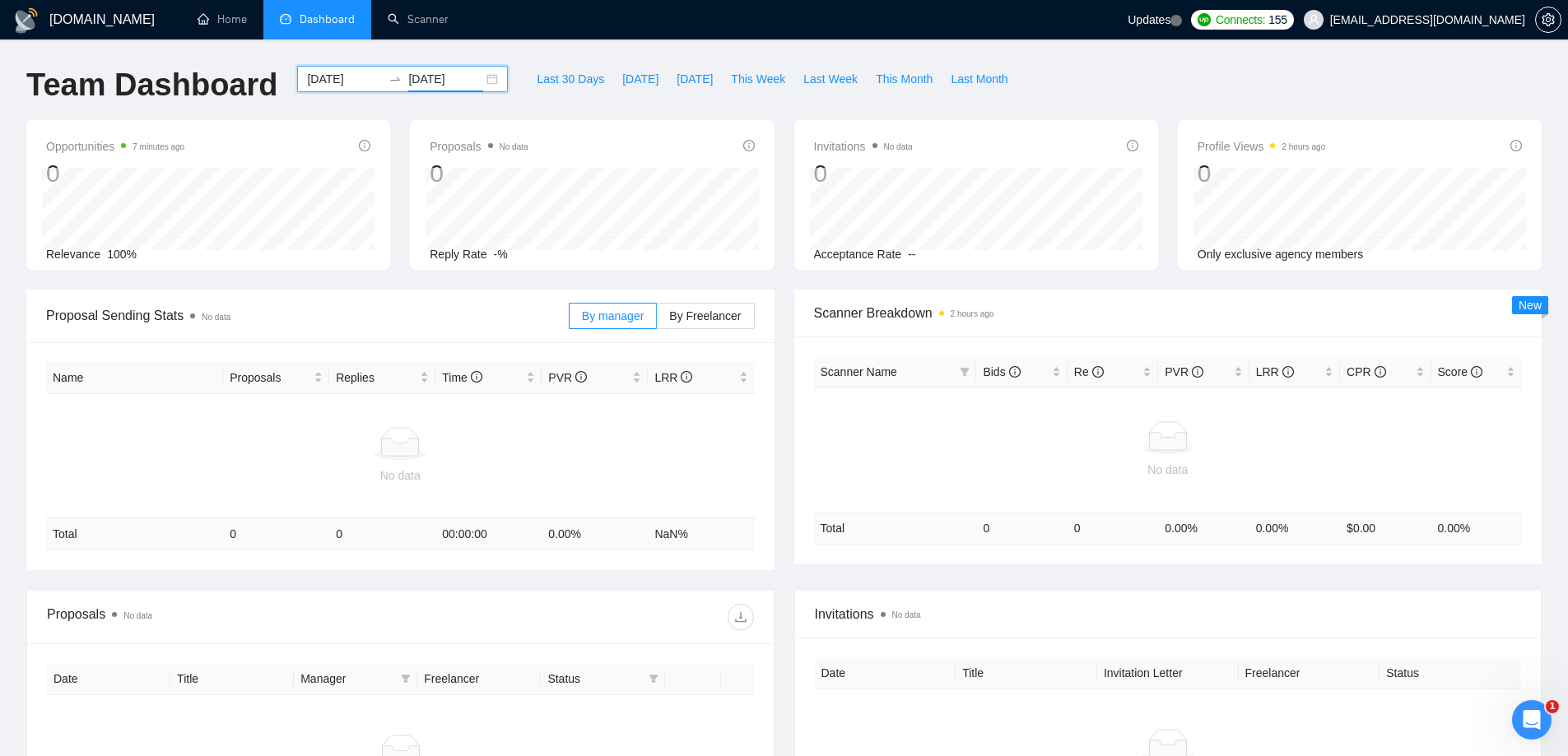
click at [365, 75] on input "[DATE]" at bounding box center [344, 79] width 75 height 19
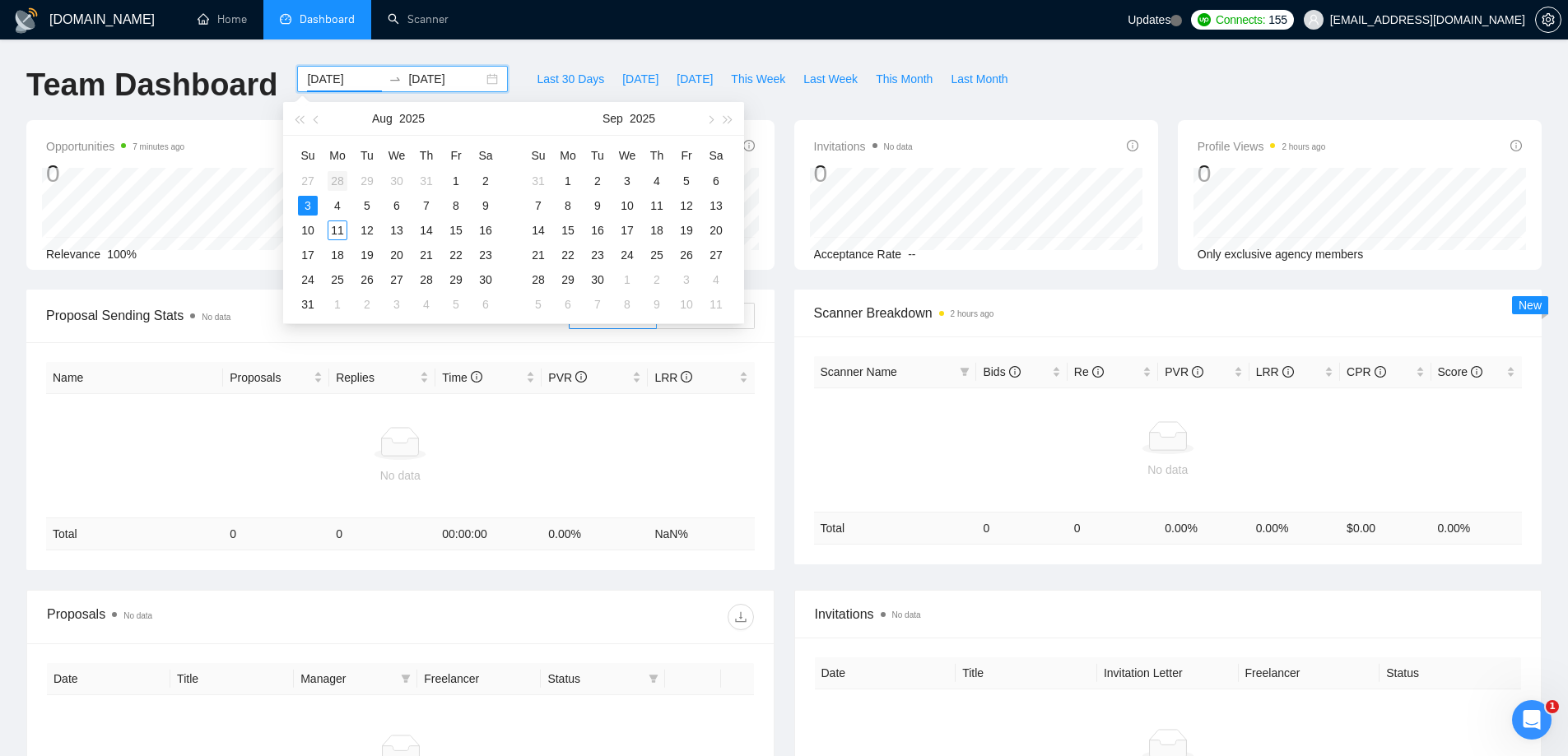
type input "[DATE]"
click at [340, 183] on div "28" at bounding box center [337, 180] width 19 height 19
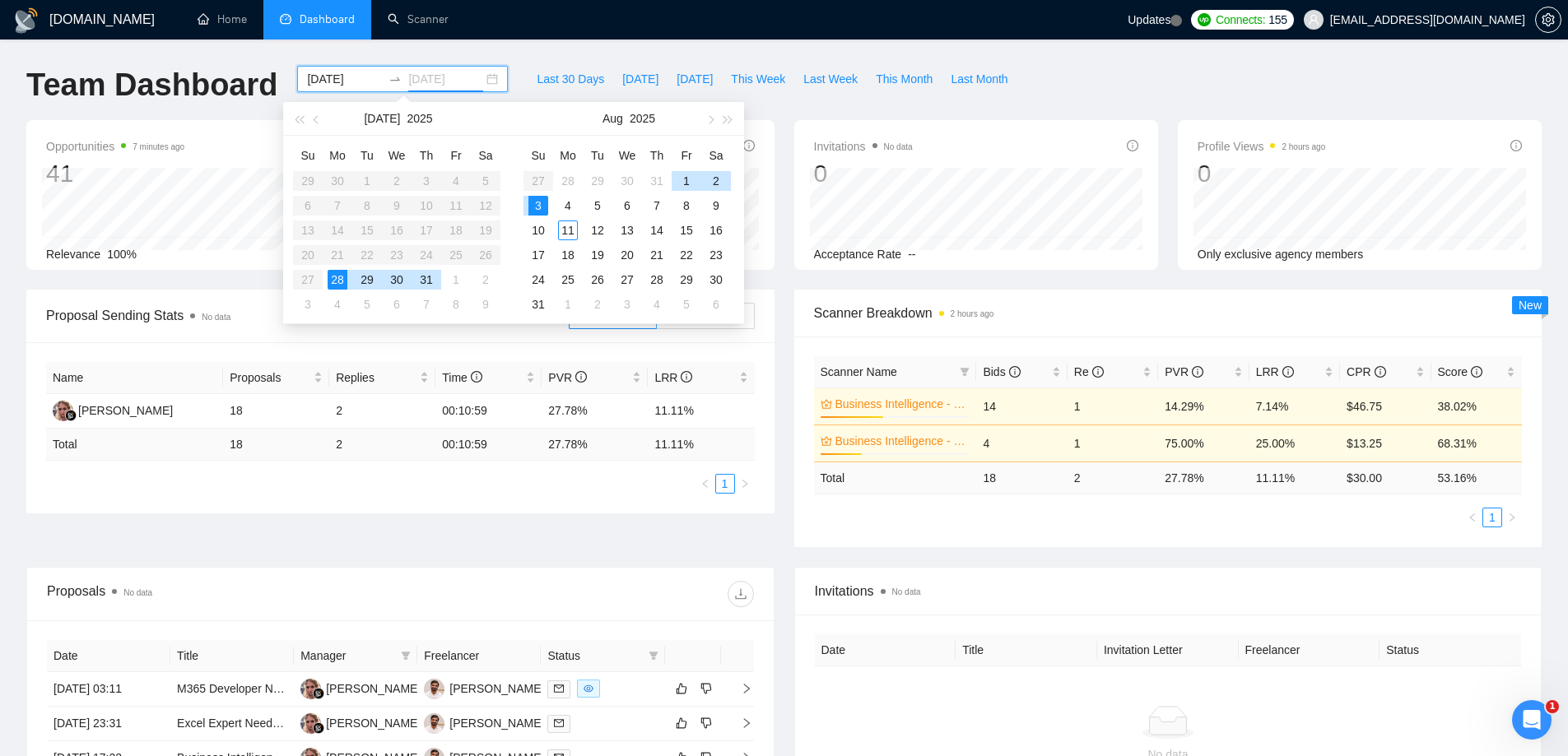
click at [537, 207] on div "3" at bounding box center [538, 205] width 19 height 19
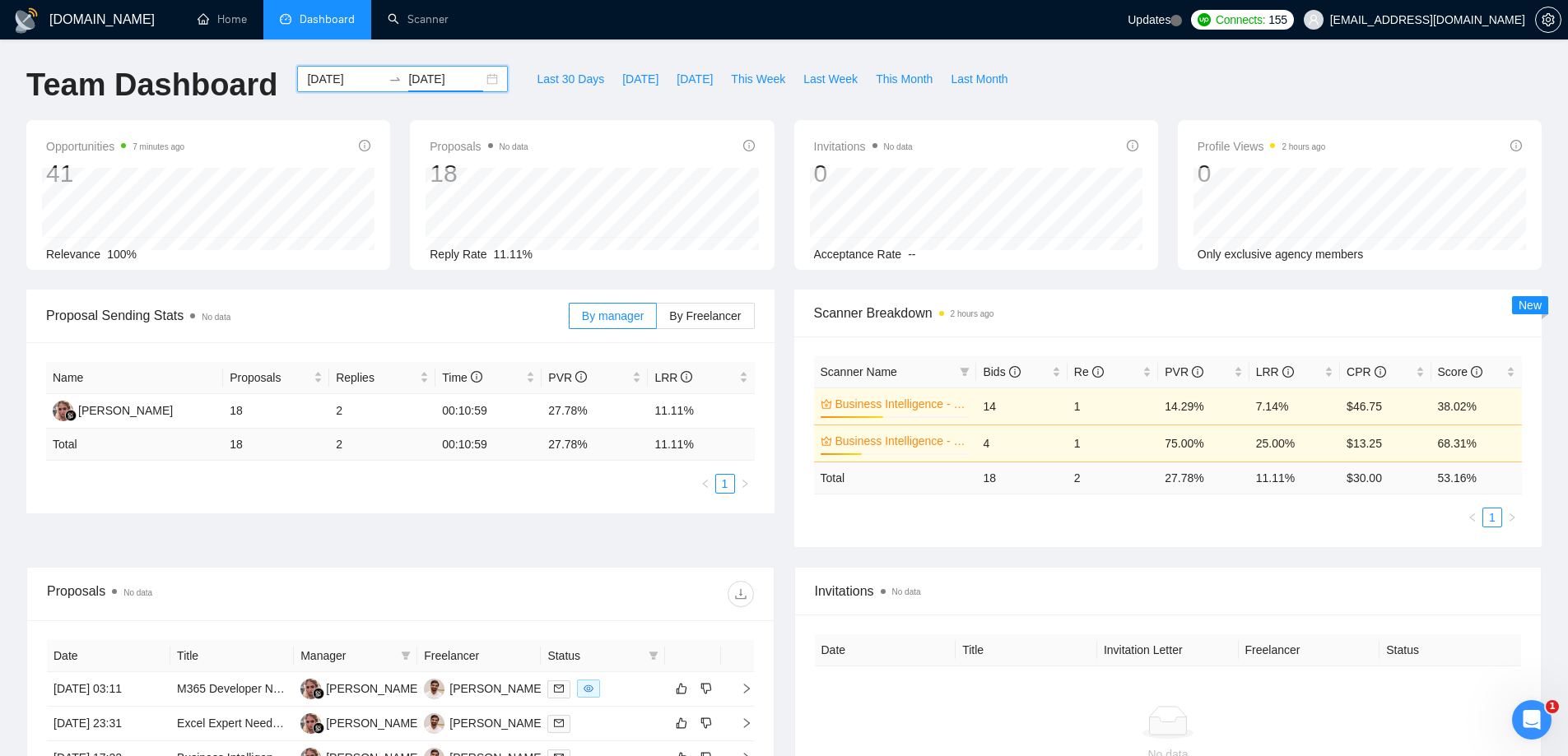
click at [408, 82] on input "[DATE]" at bounding box center [445, 79] width 75 height 19
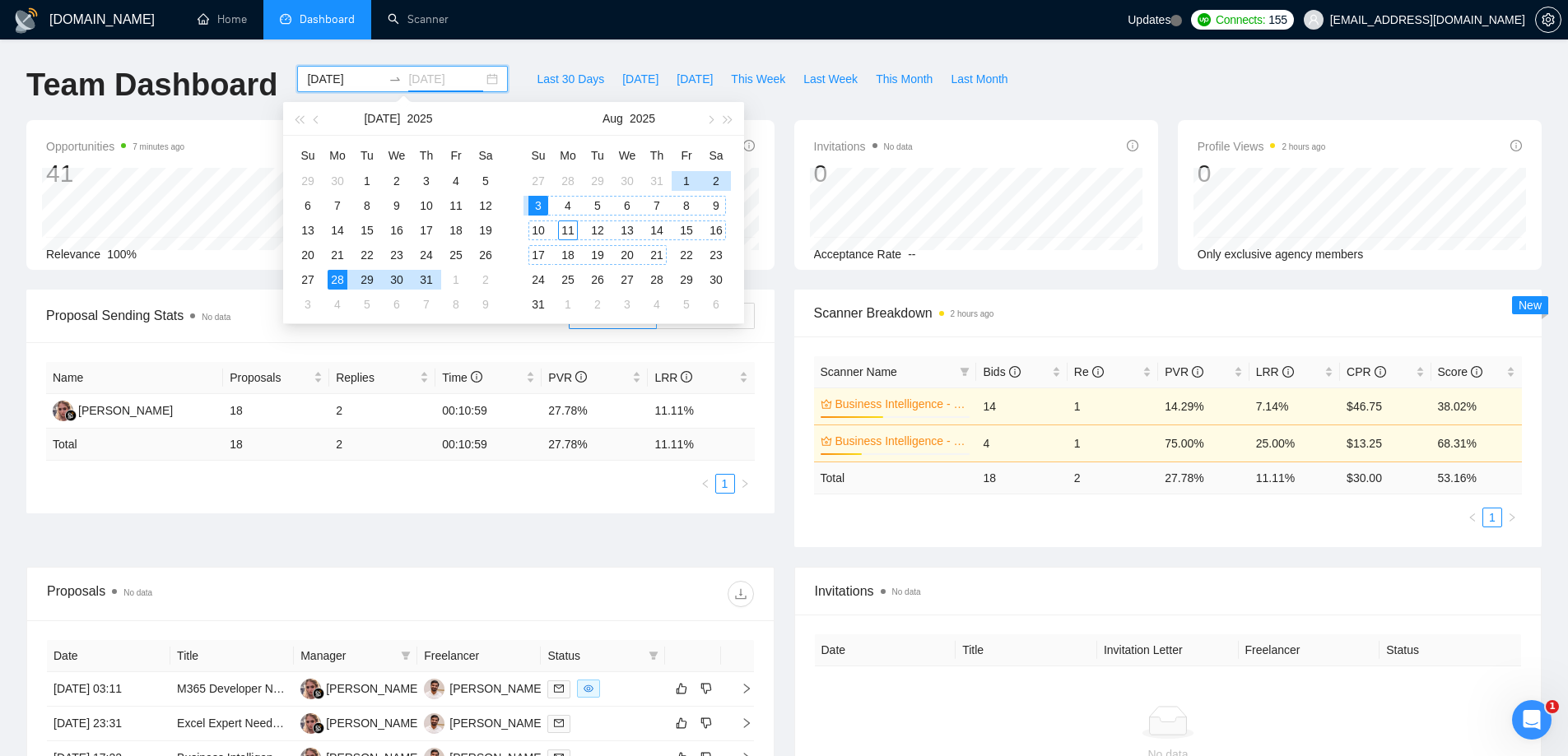
type input "[DATE]"
